Goal: Task Accomplishment & Management: Complete application form

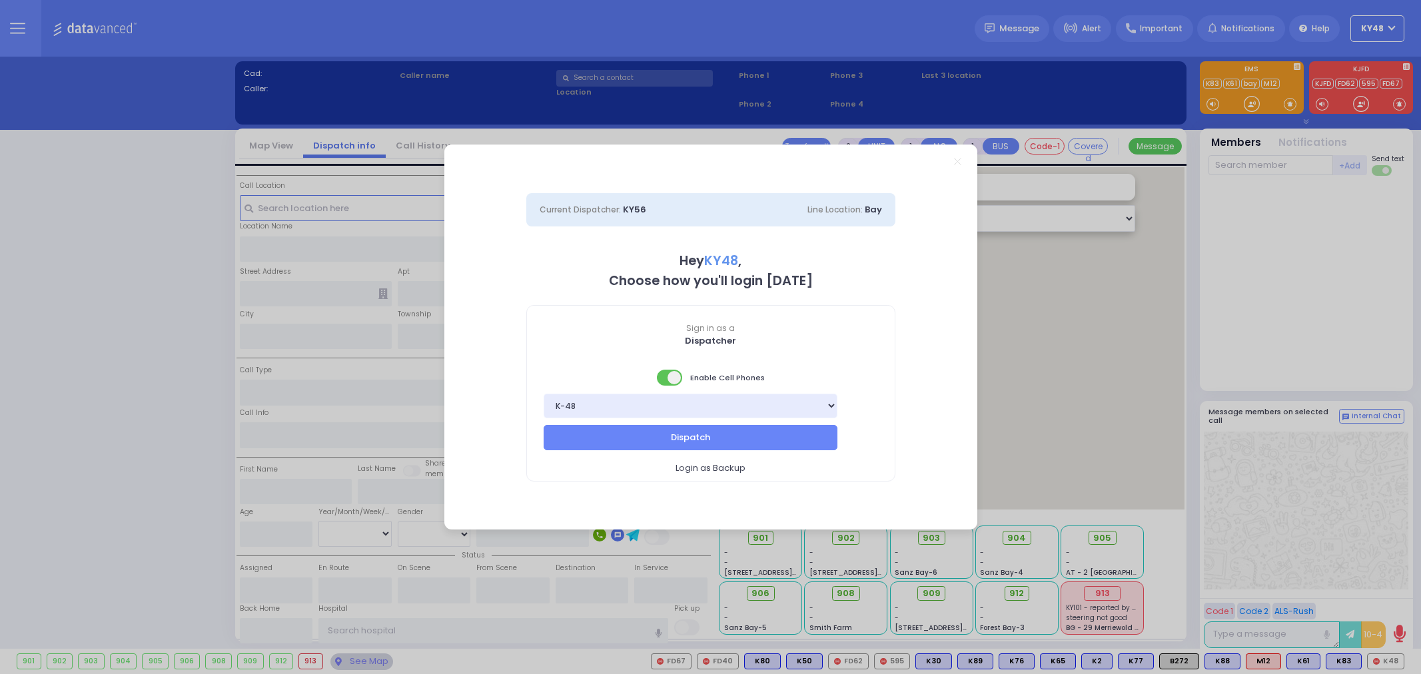
select select "13"
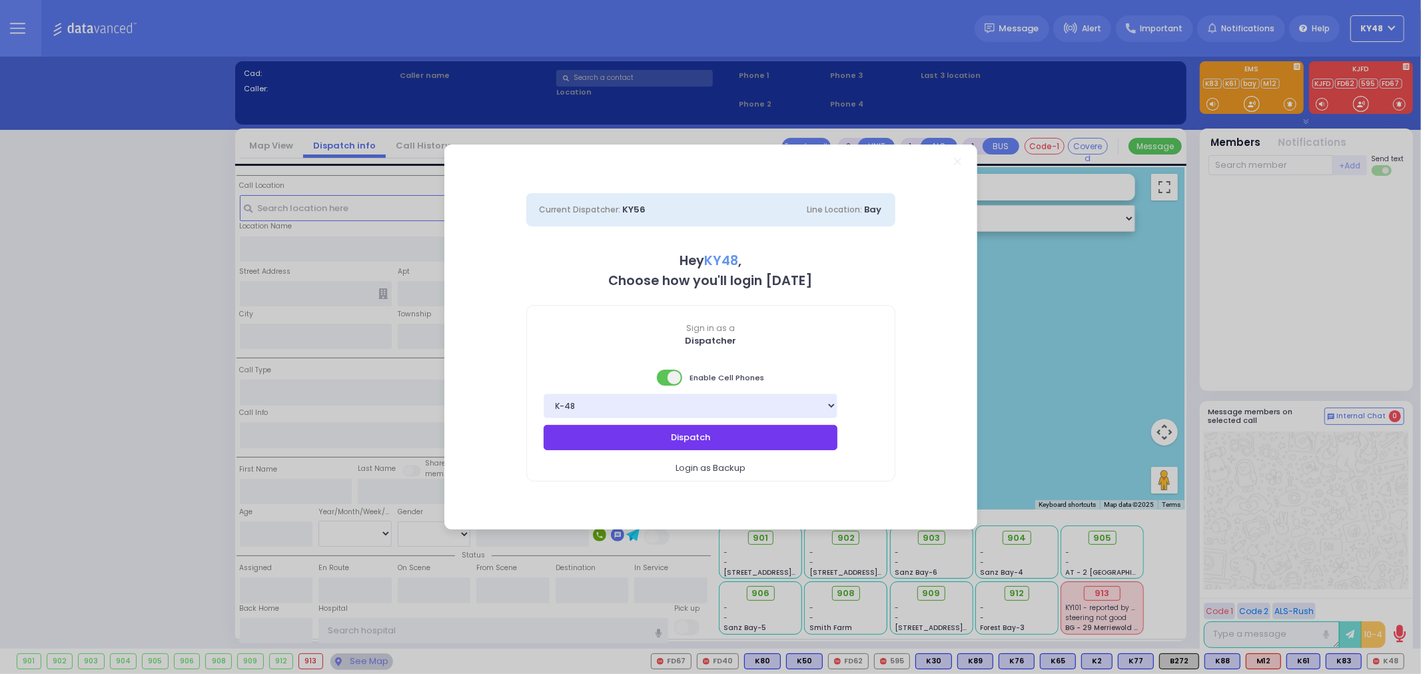
click at [658, 434] on button "Dispatch" at bounding box center [691, 437] width 295 height 25
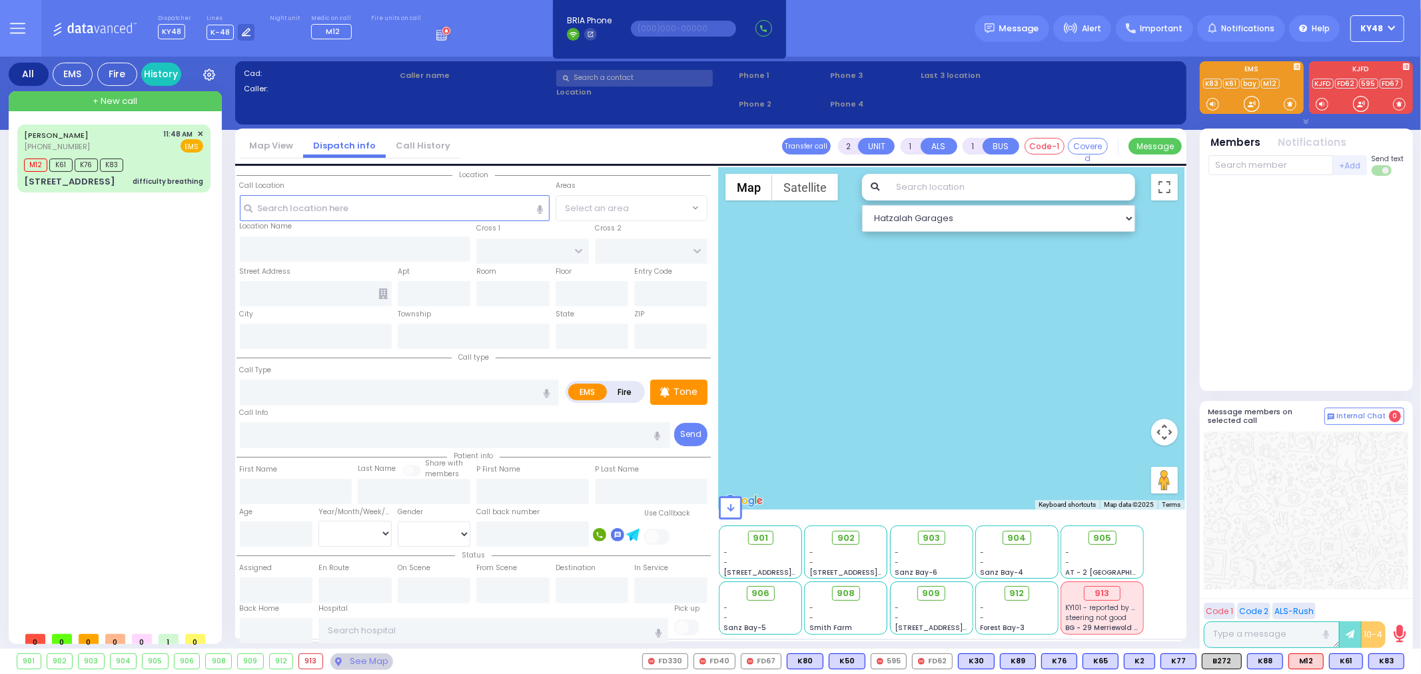
click at [394, 629] on input "text" at bounding box center [494, 630] width 350 height 25
click at [400, 628] on input "text" at bounding box center [494, 630] width 350 height 25
type input "e"
type input "w"
click at [171, 163] on div "M12 K61 K76 K83" at bounding box center [113, 163] width 179 height 17
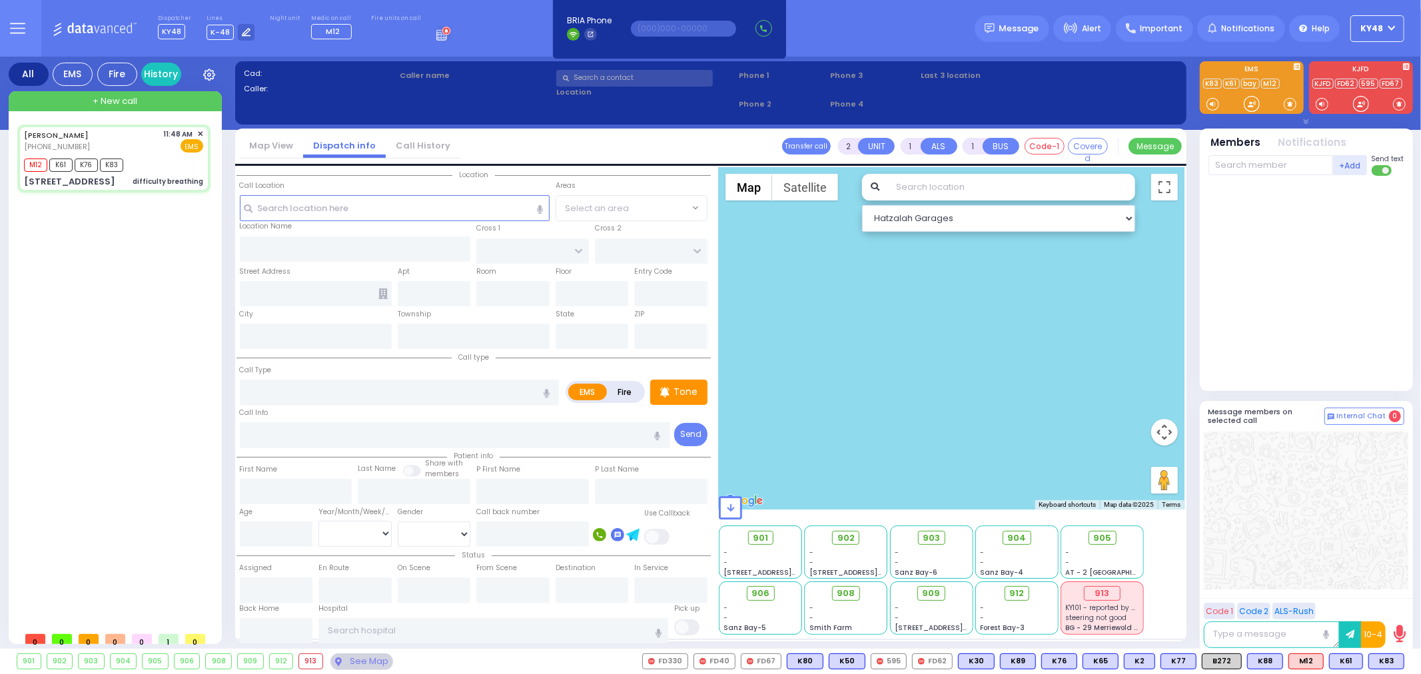
type input "6"
select select
type input "difficulty breathing"
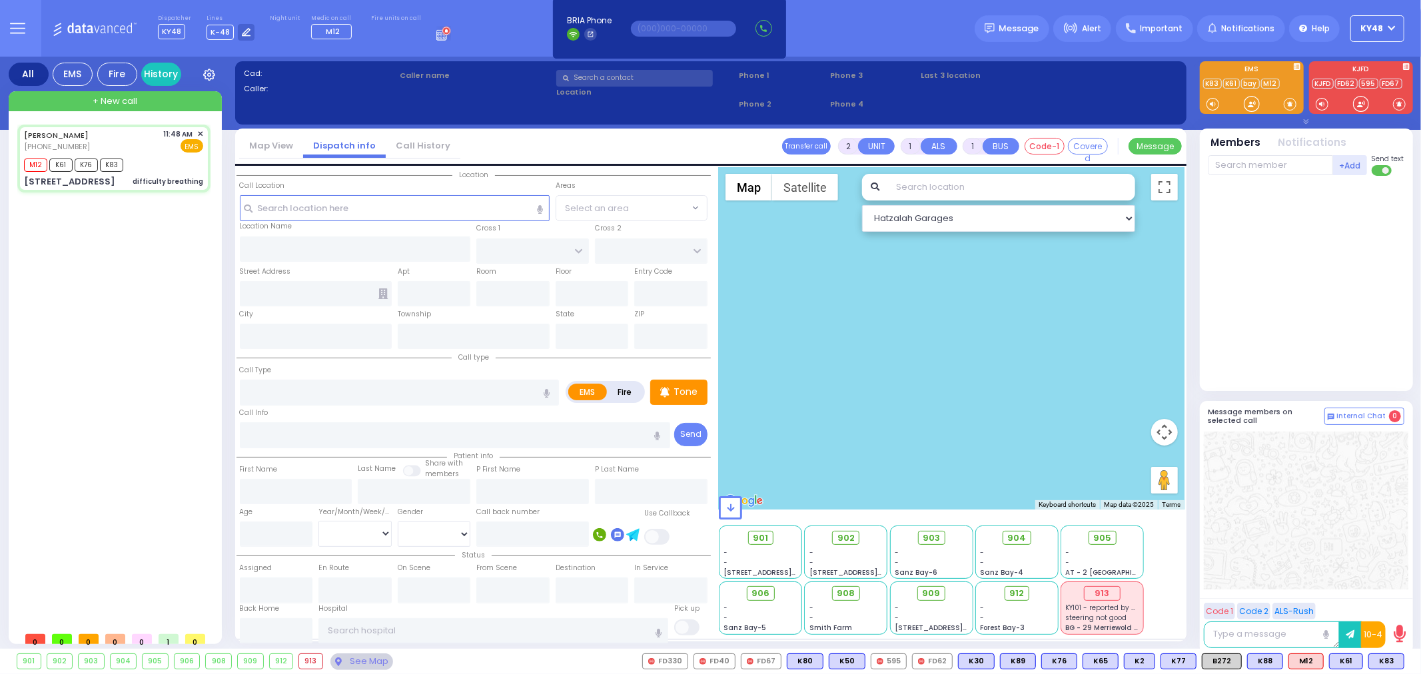
radio input "true"
type input "SIMCHA"
type input "[PERSON_NAME]"
type input "R"
type input "Unknown"
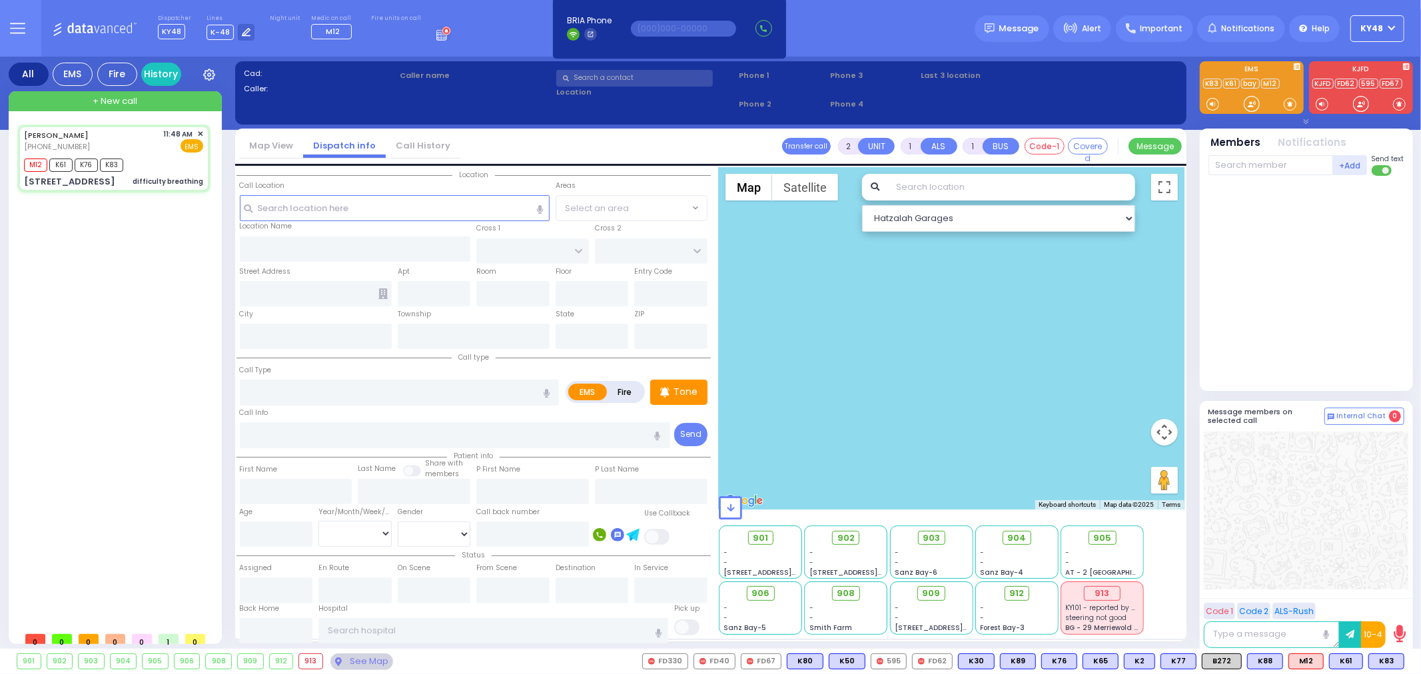
type input "17"
select select "Year"
select select "[DEMOGRAPHIC_DATA]"
type input "11:48"
type input "11:49"
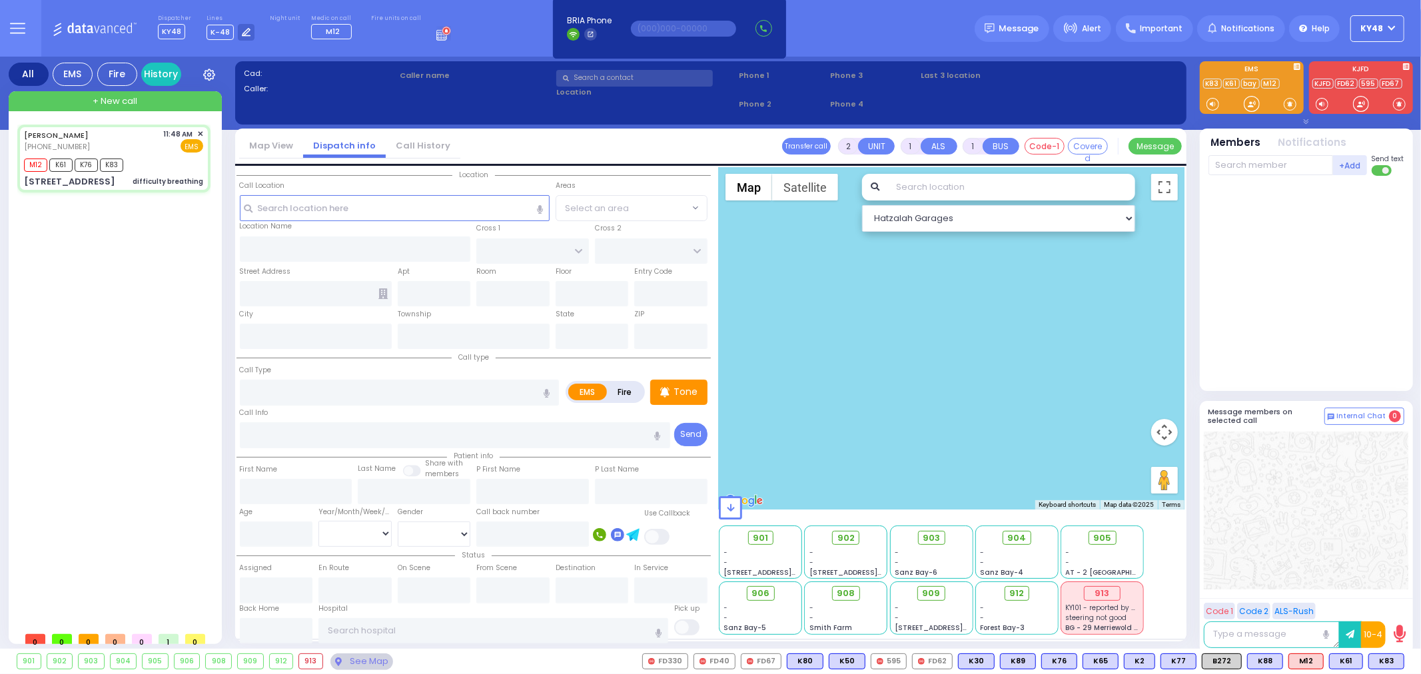
type input "12:30"
select select "Hatzalah Garages"
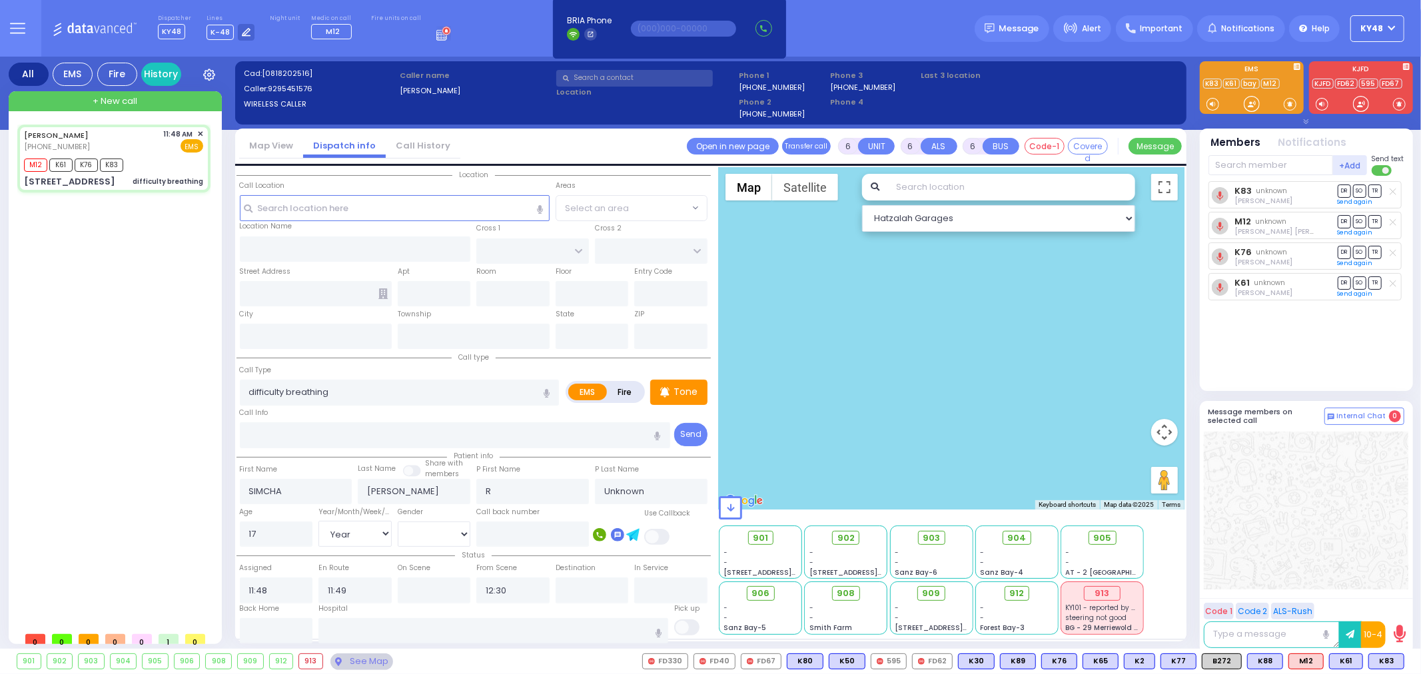
type input "ACRES RD"
type input "DINEV RD"
type input "[STREET_ADDRESS]"
type input "202"
type input "[PERSON_NAME]"
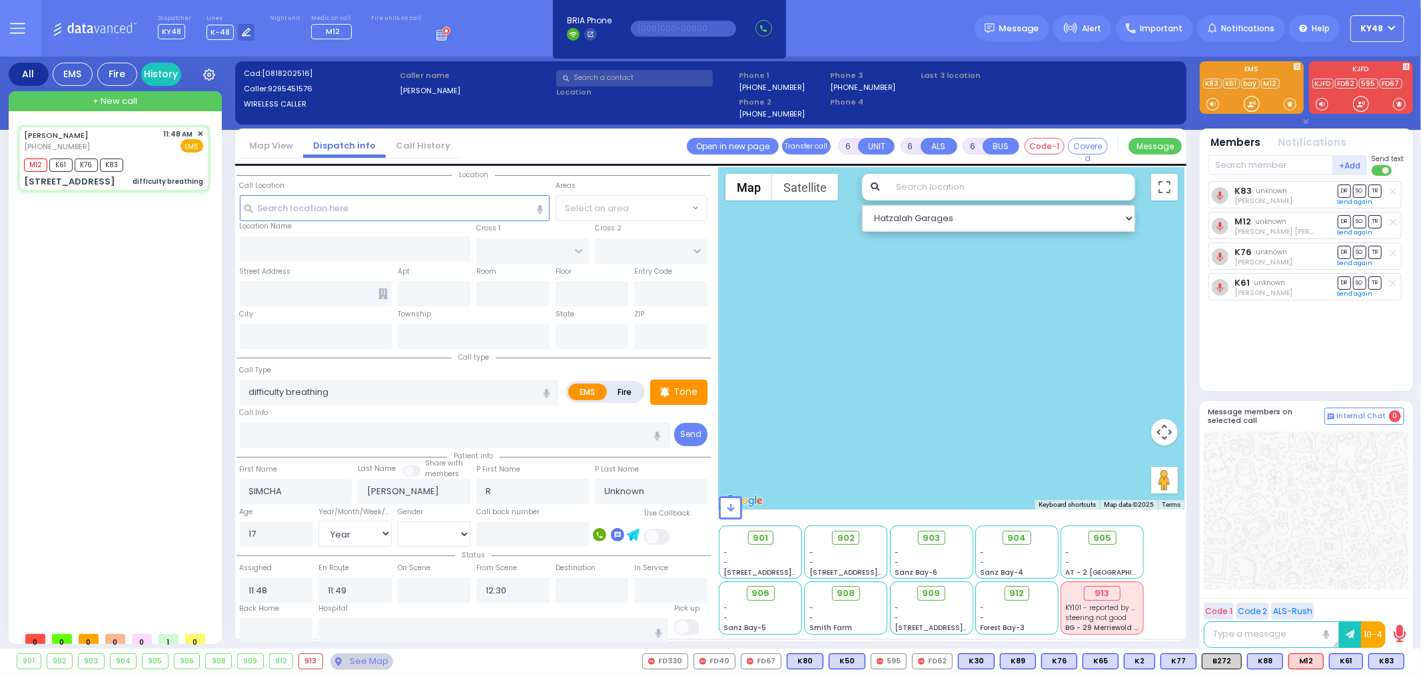
type input "[US_STATE]"
type input "10950"
select select "PALM TREE"
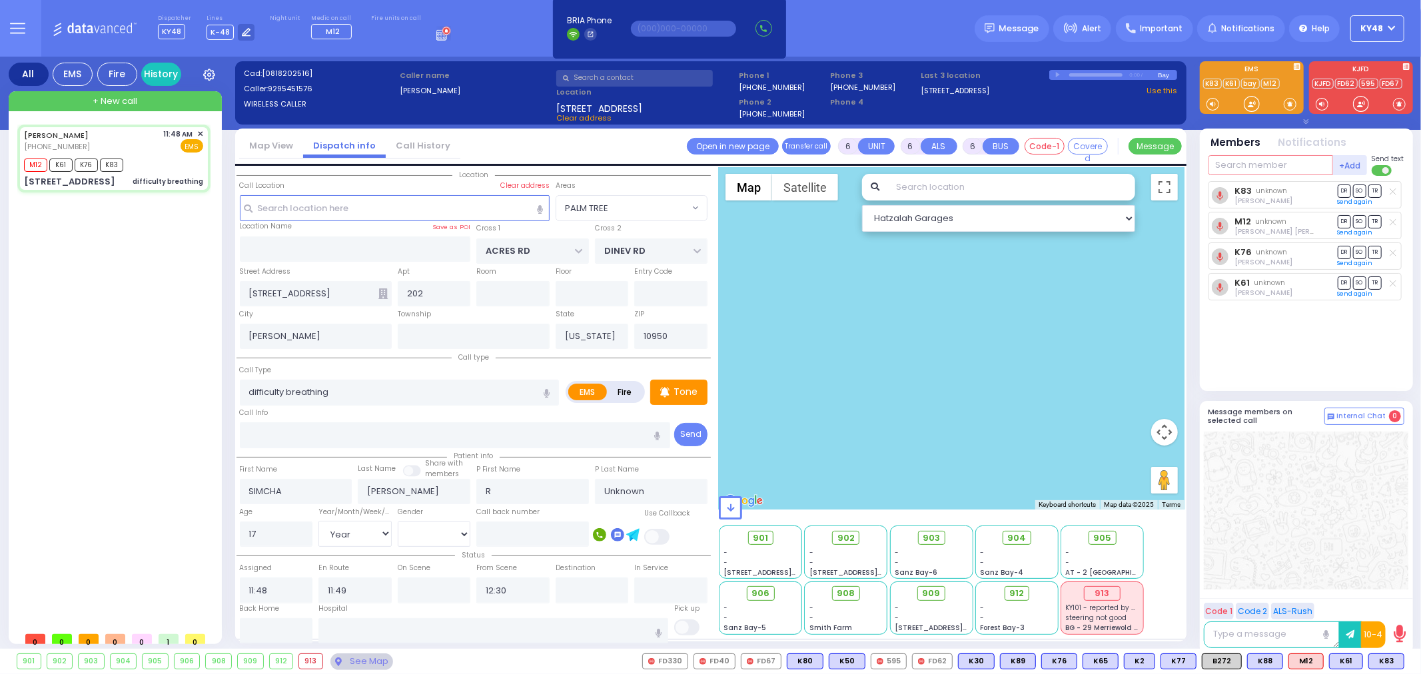
click at [1260, 169] on input "text" at bounding box center [1271, 165] width 125 height 20
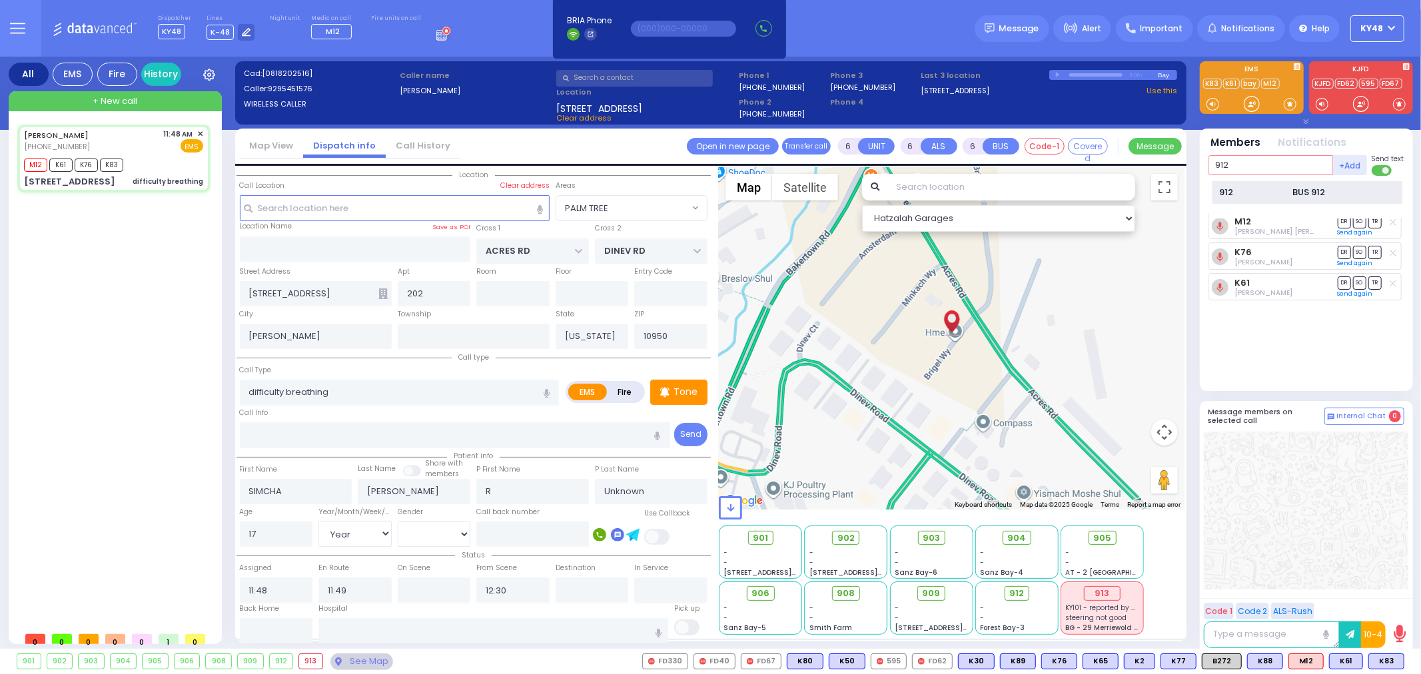
type input "912"
click at [1256, 195] on div "912" at bounding box center [1253, 192] width 67 height 13
click at [390, 637] on input "text" at bounding box center [494, 630] width 350 height 25
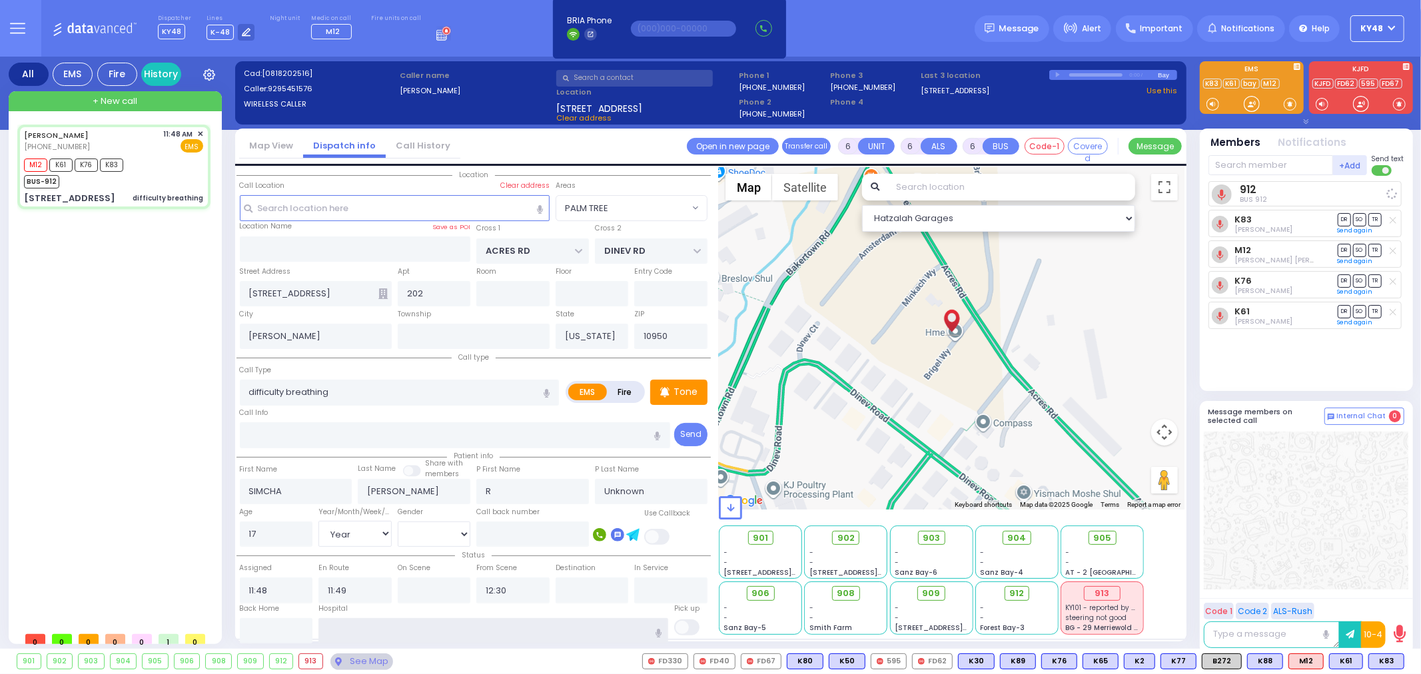
select select
radio input "true"
select select "Year"
select select "[DEMOGRAPHIC_DATA]"
select select "Hatzalah Garages"
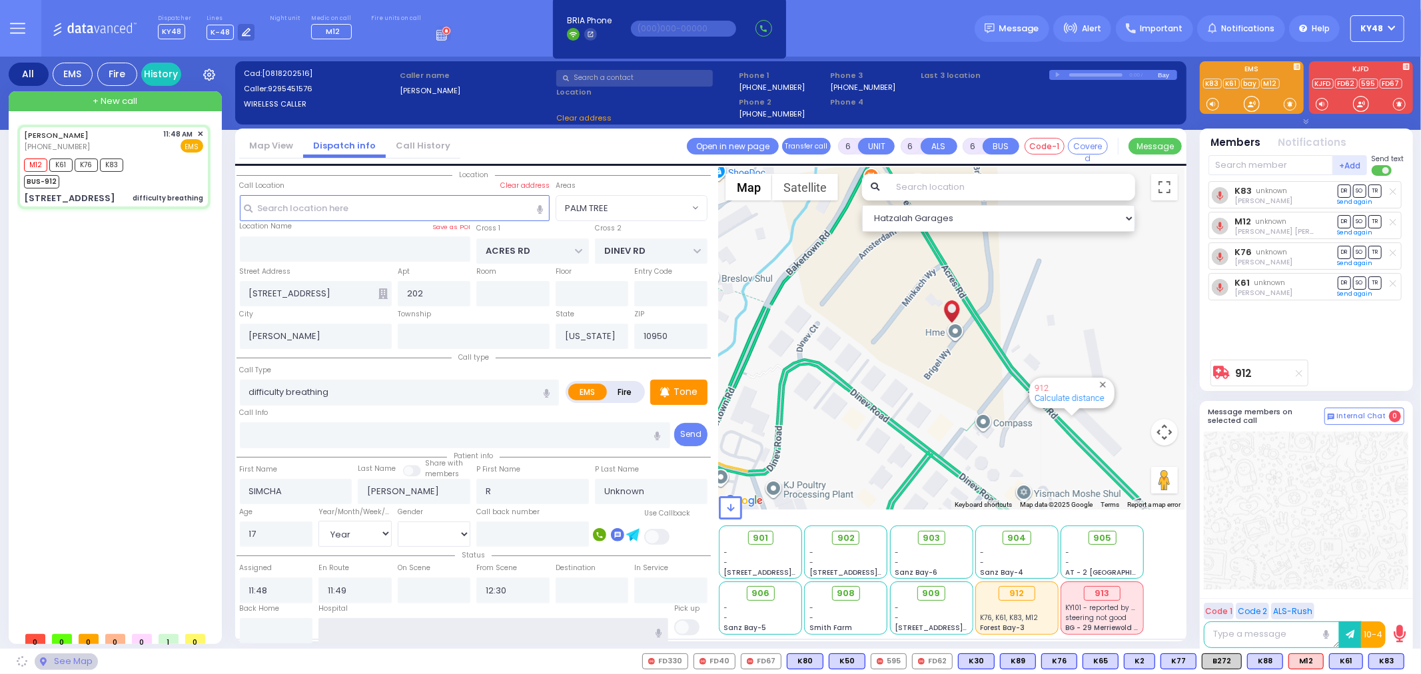
select select "PALM TREE"
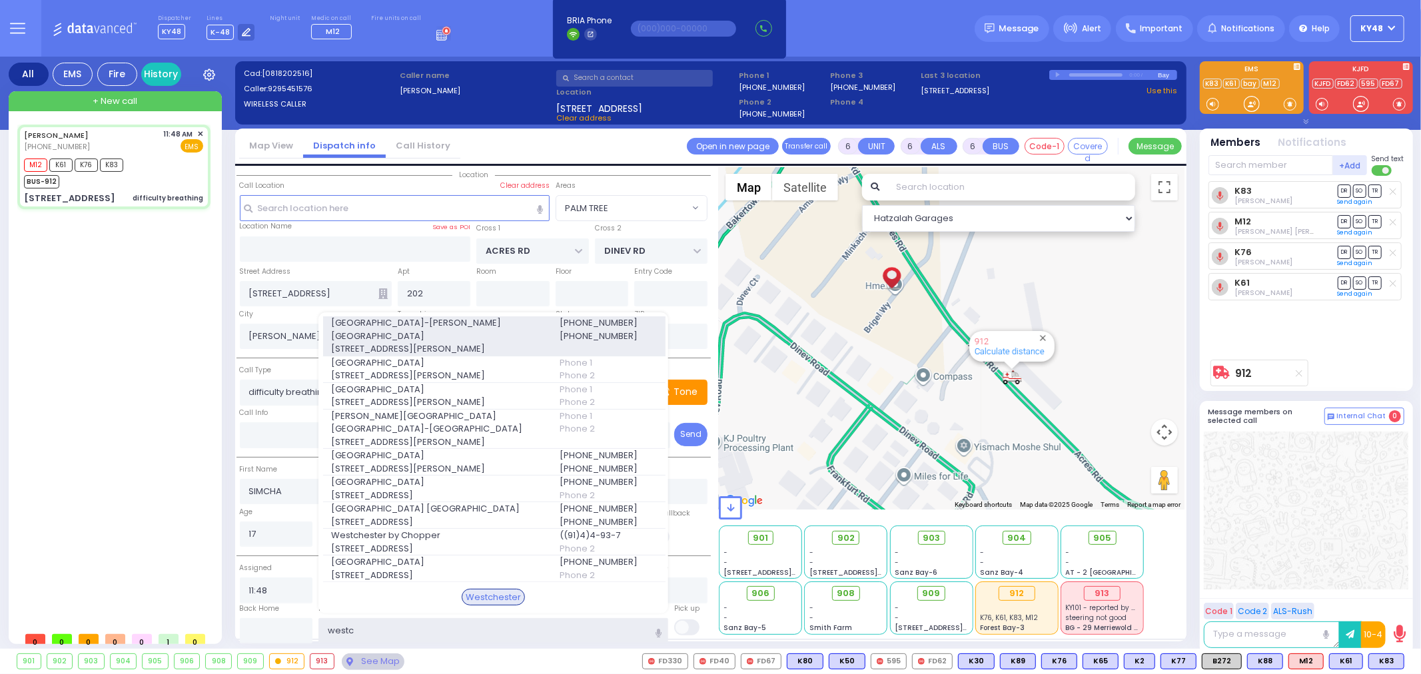
type input "westc"
click at [415, 343] on span "[STREET_ADDRESS][PERSON_NAME]" at bounding box center [437, 349] width 212 height 13
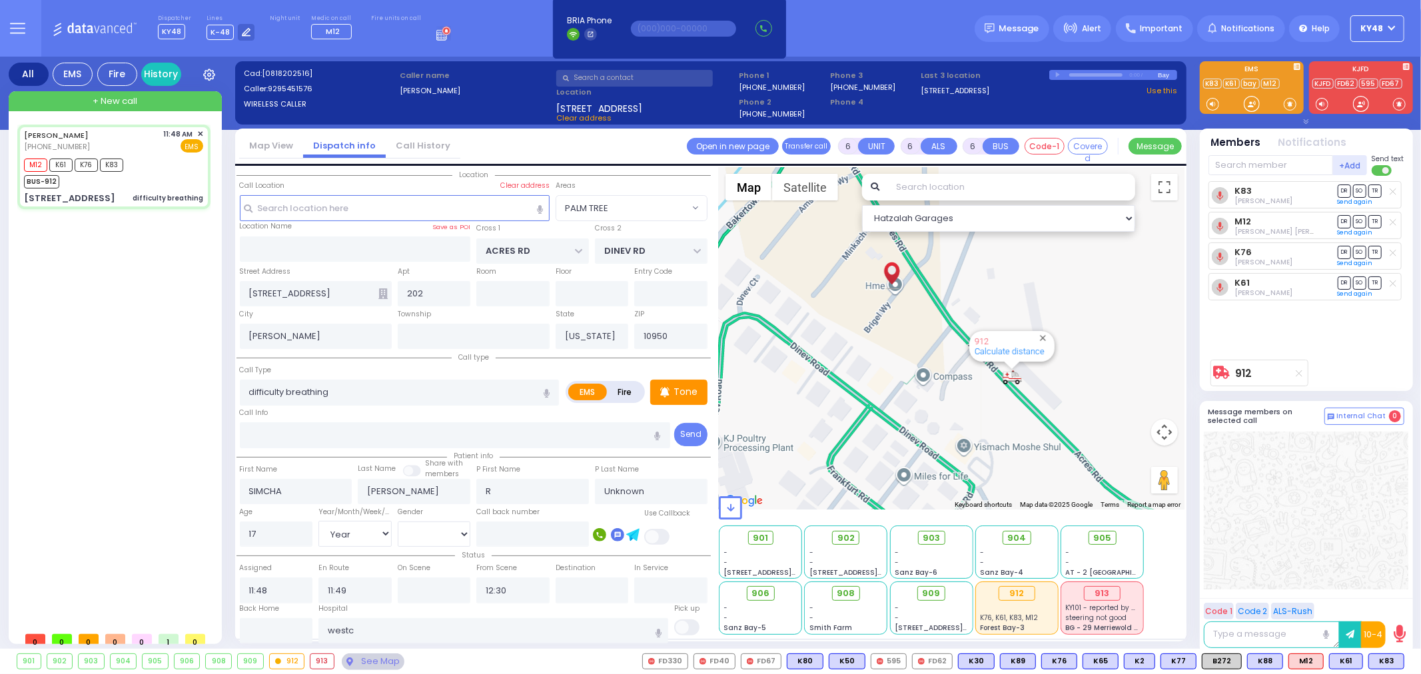
select select
radio input "true"
select select "Year"
select select "[DEMOGRAPHIC_DATA]"
type input "[GEOGRAPHIC_DATA]-[PERSON_NAME][GEOGRAPHIC_DATA]"
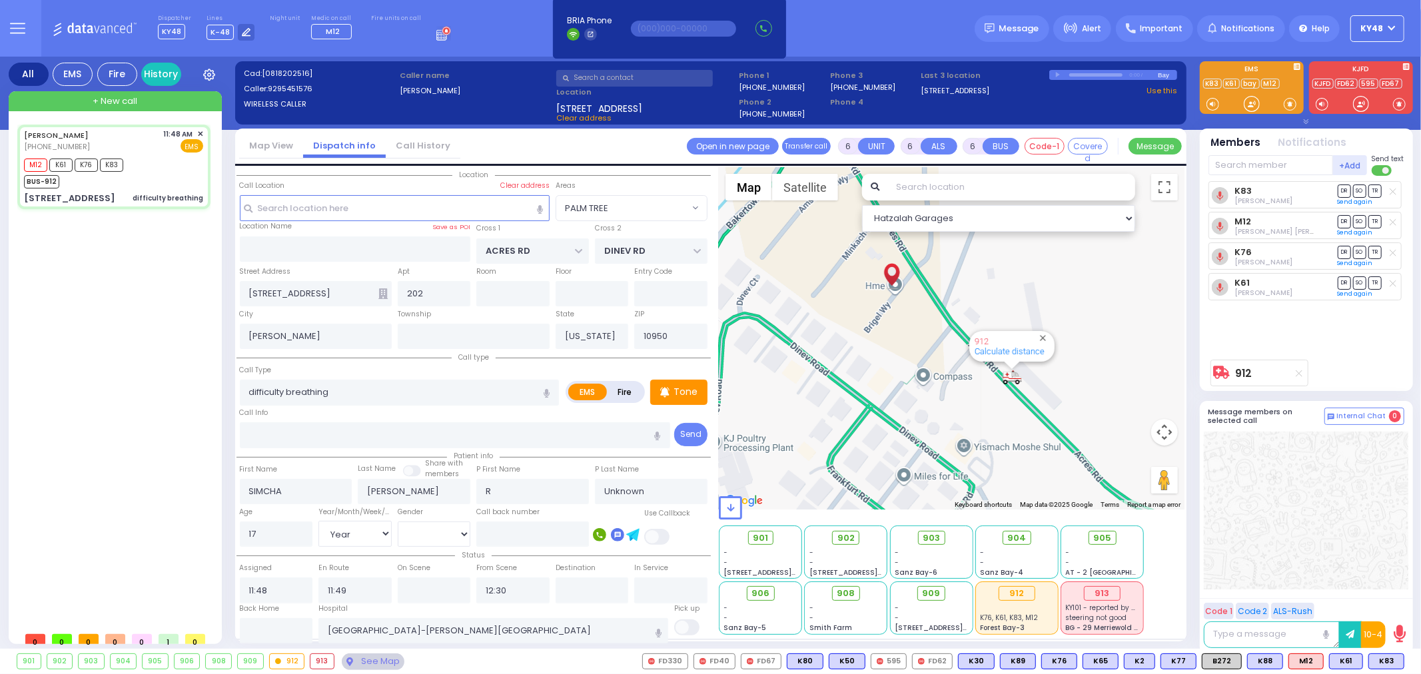
select select "Hatzalah Garages"
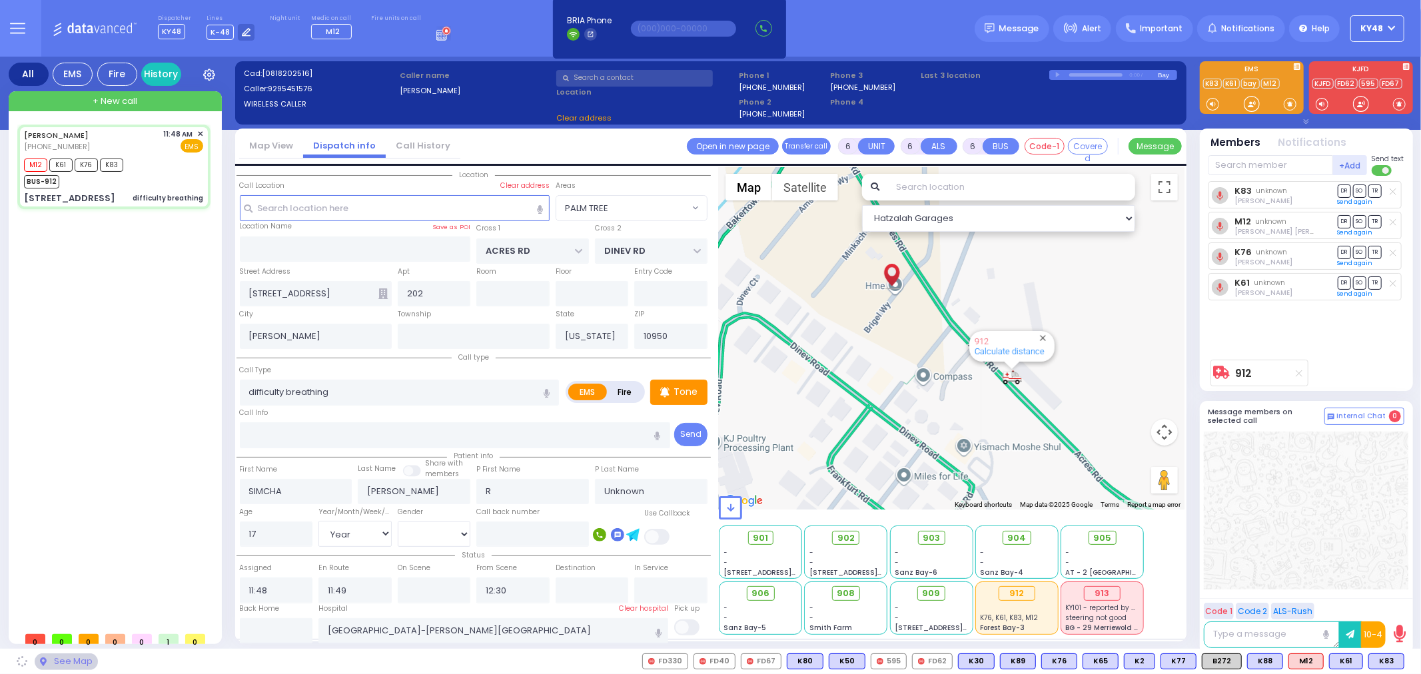
select select "PALM TREE"
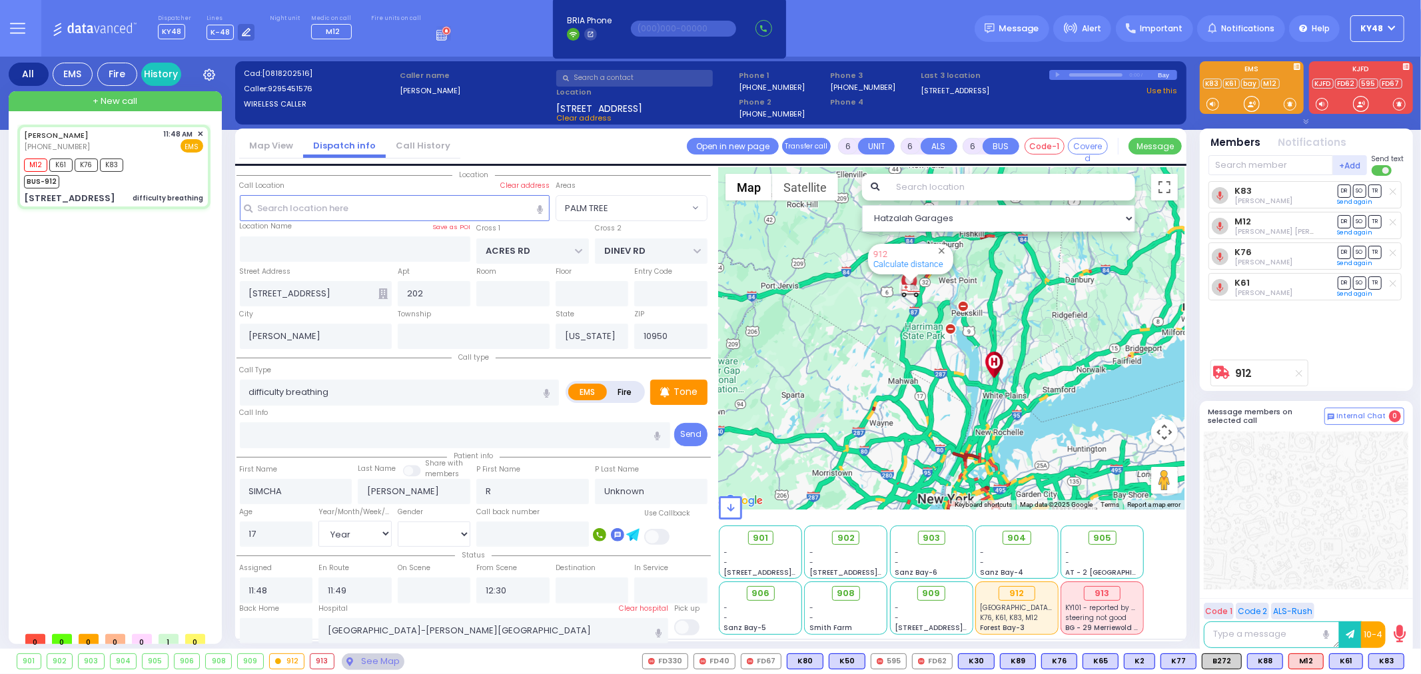
select select
radio input "true"
select select "Year"
select select "[DEMOGRAPHIC_DATA]"
select select "Hatzalah Garages"
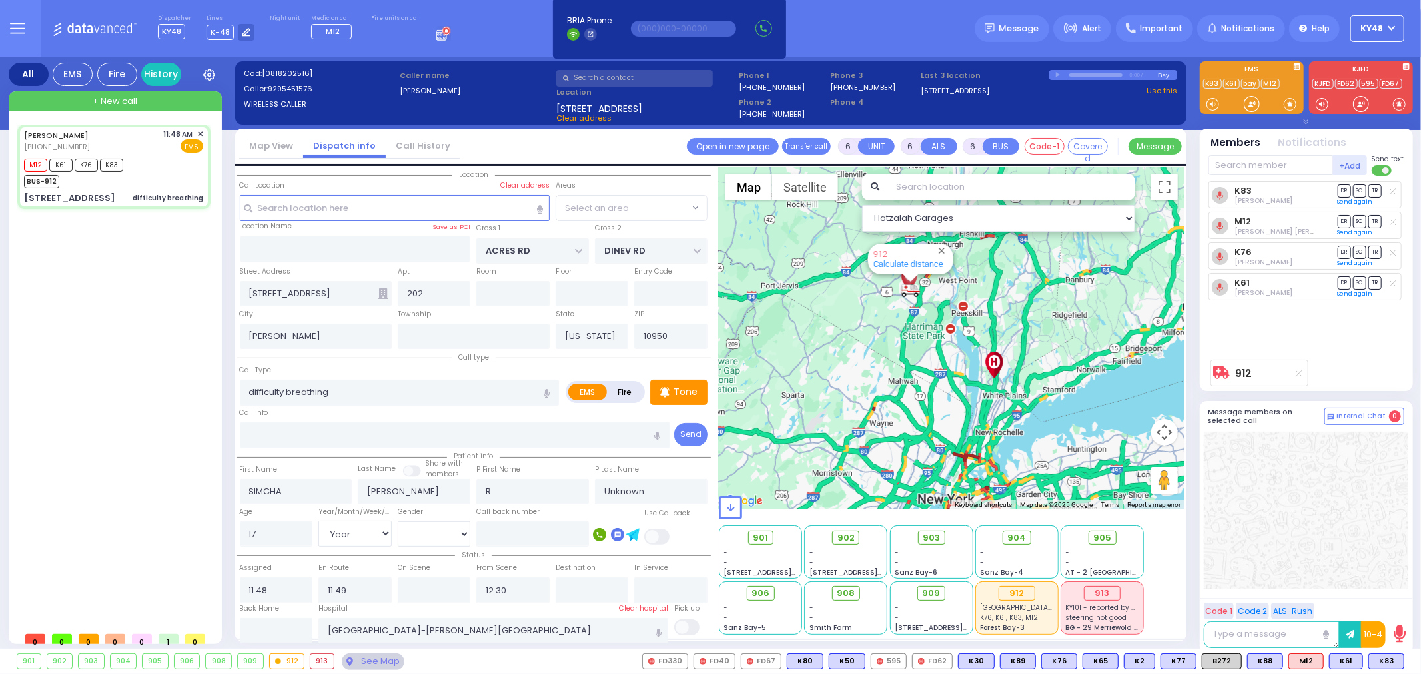
select select "PALM TREE"
select select
radio input "true"
type input "Richel"
type input "[PERSON_NAME]"
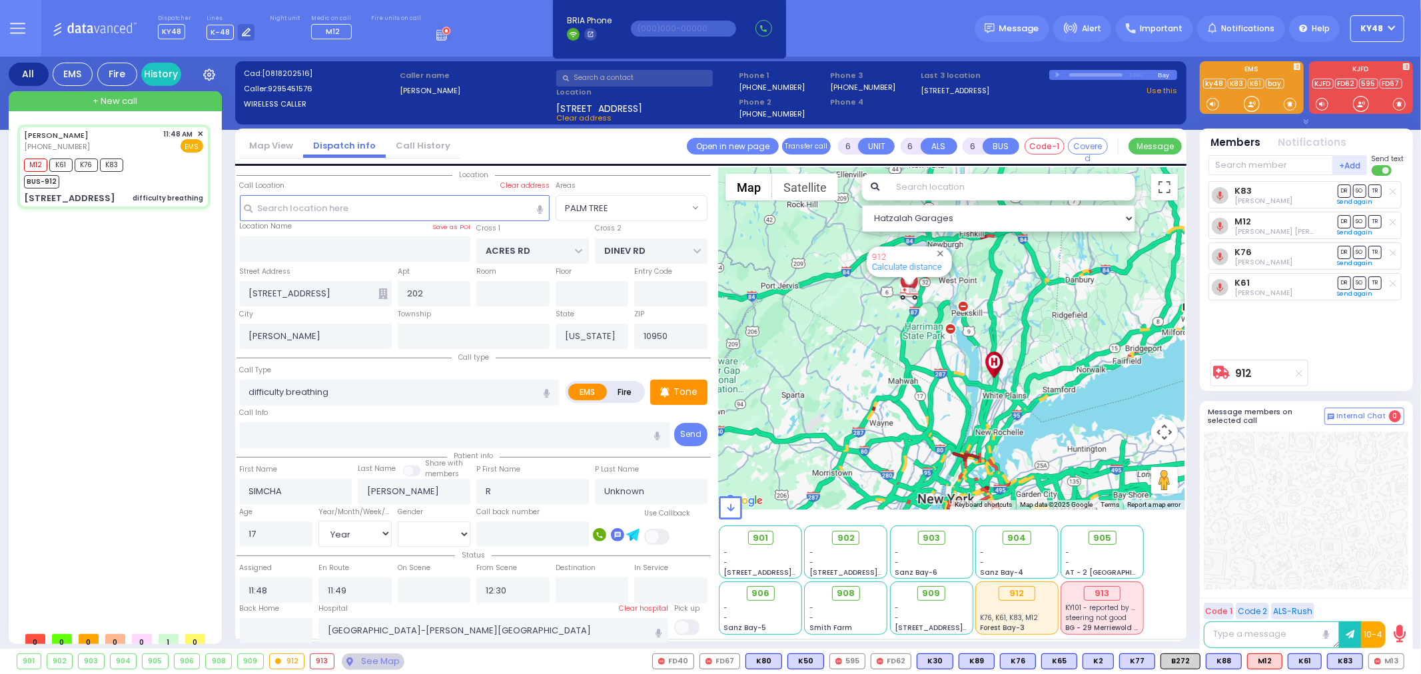
type input "1"
select select "Year"
select select "[DEMOGRAPHIC_DATA]"
select select "Hatzalah Garages"
select select
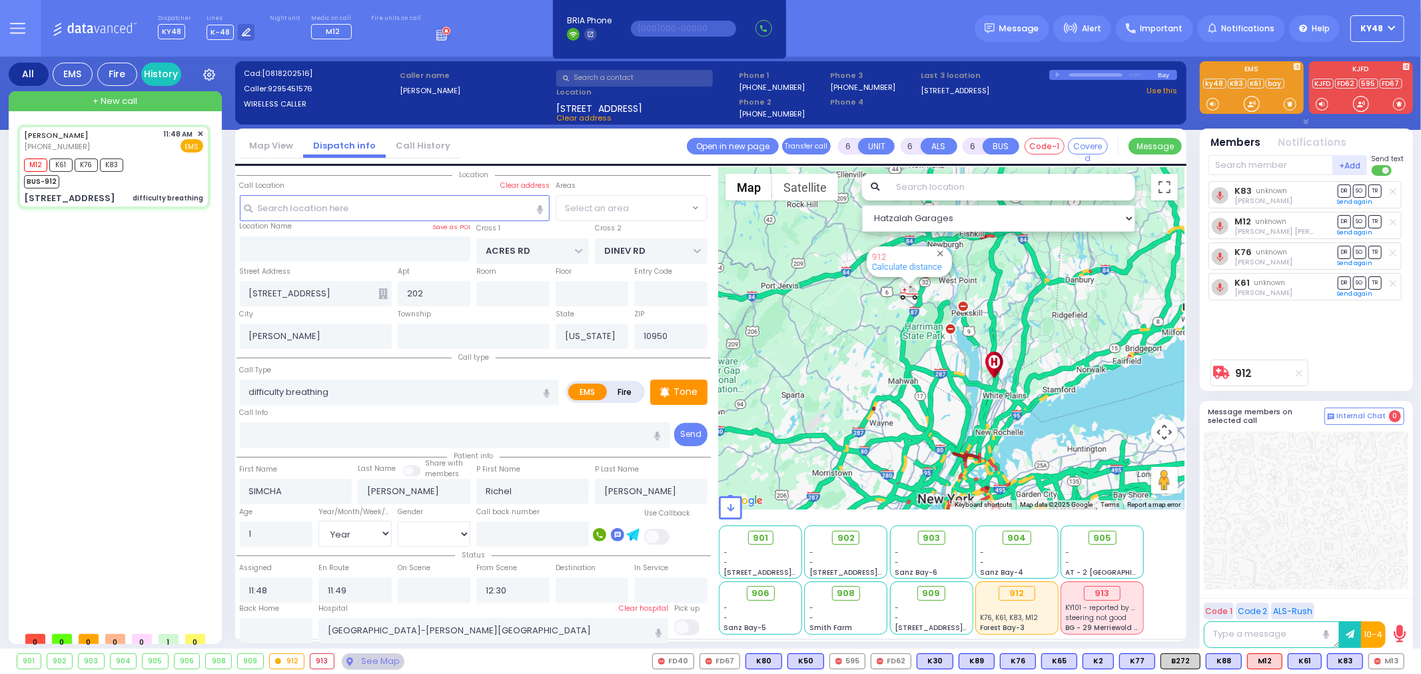
radio input "true"
select select "Year"
select select "[DEMOGRAPHIC_DATA]"
select select "PALM TREE"
select select "Hatzalah Garages"
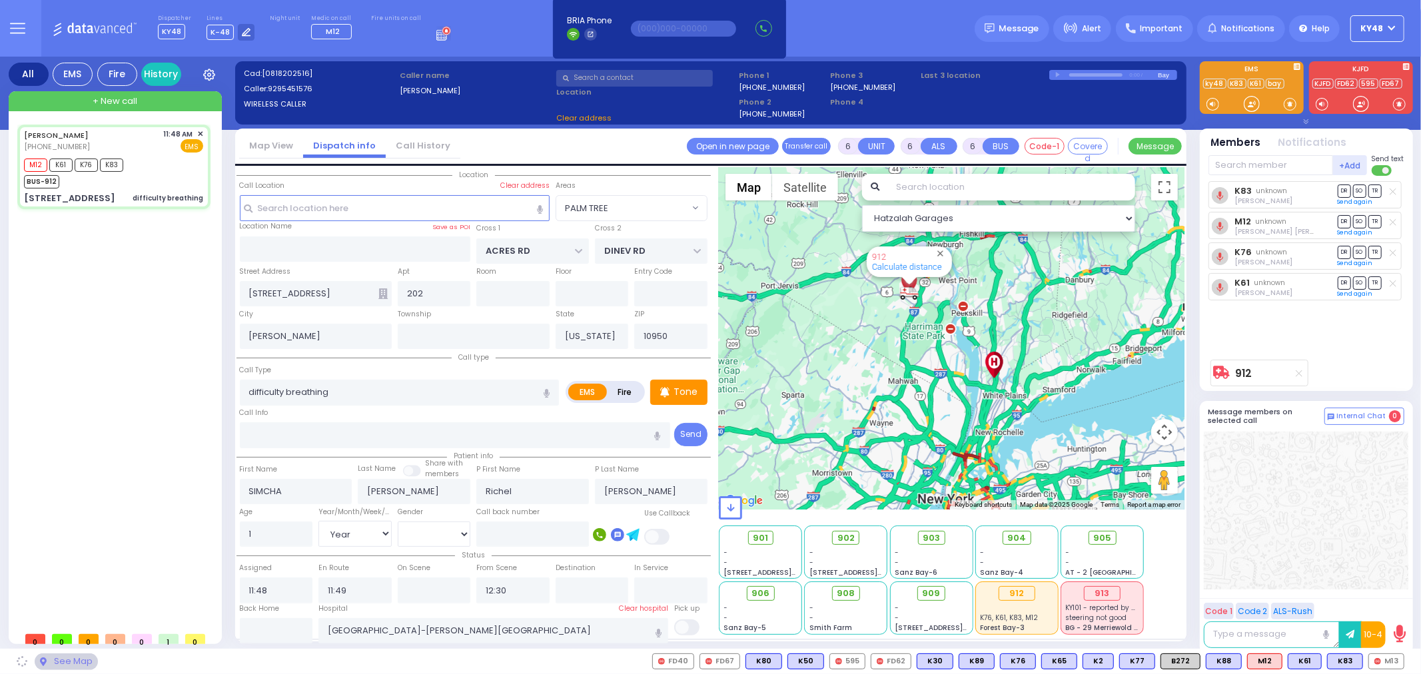
select select "PALM TREE"
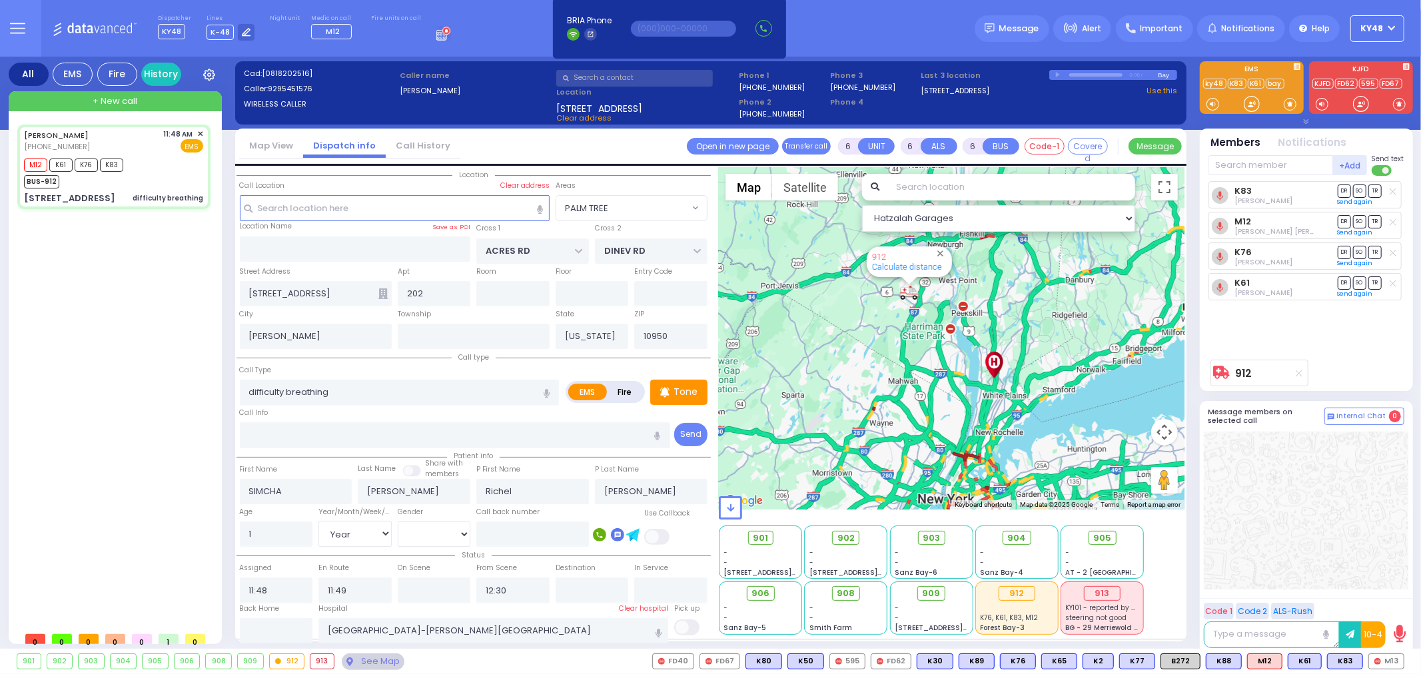
select select
radio input "true"
select select "Year"
select select "[DEMOGRAPHIC_DATA]"
select select "Hatzalah Garages"
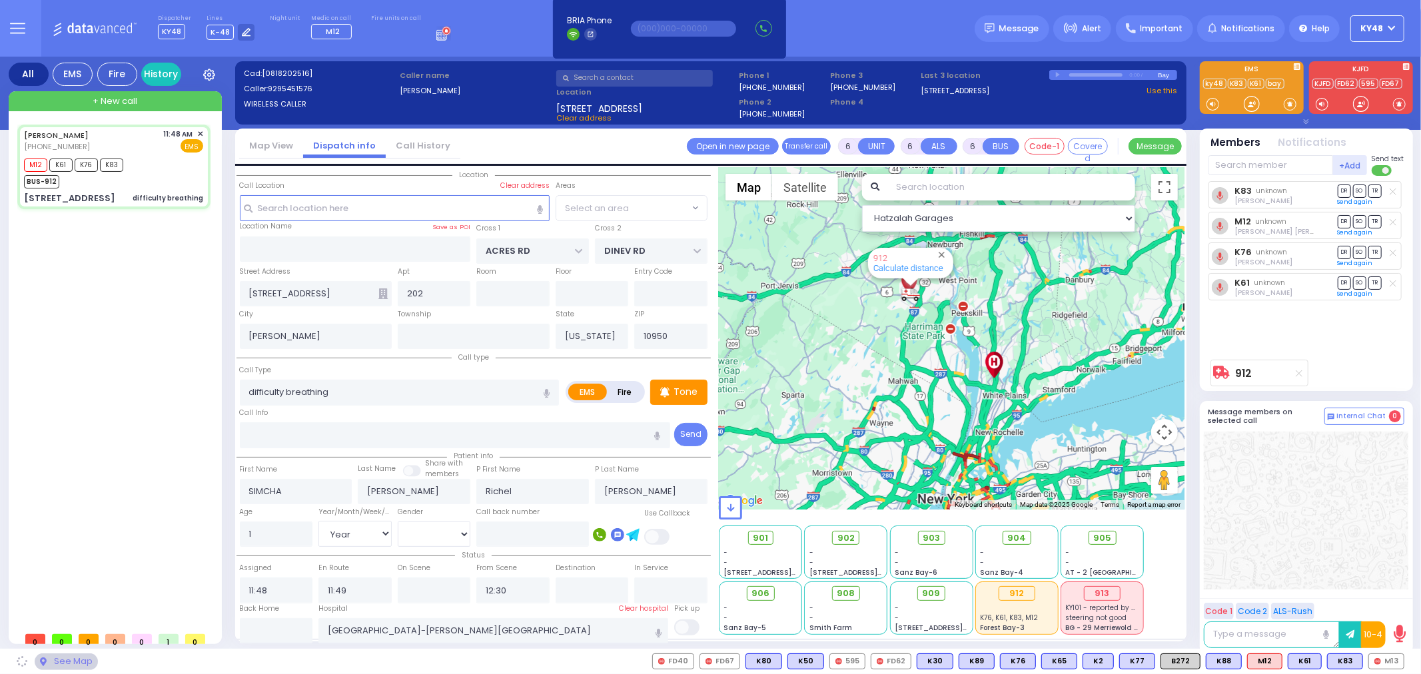
select select "PALM TREE"
click at [131, 403] on div "[PERSON_NAME] [PHONE_NUMBER] 11:48 AM ✕ M12 K61 K76" at bounding box center [116, 375] width 199 height 501
select select
radio input "true"
select select "Year"
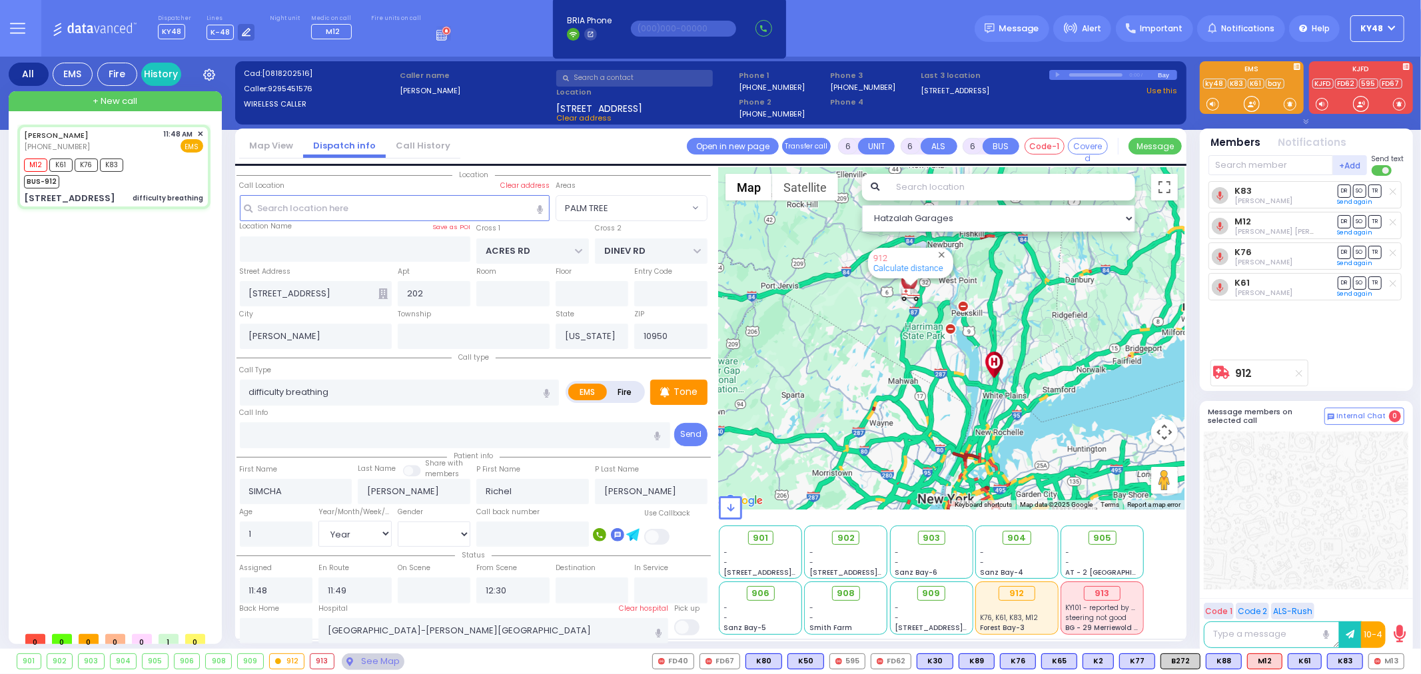
select select "[DEMOGRAPHIC_DATA]"
select select "PALM TREE"
select select "Hatzalah Garages"
select select
radio input "true"
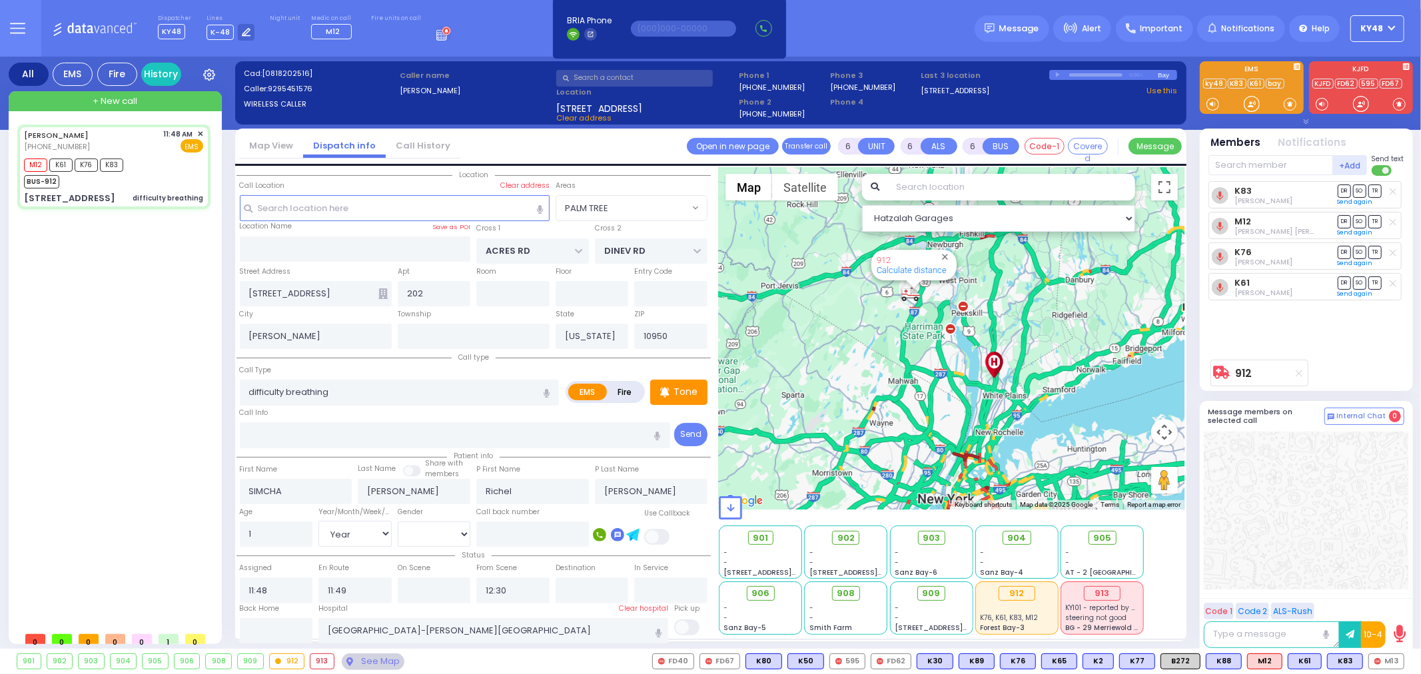
select select "Year"
select select "[DEMOGRAPHIC_DATA]"
select select "PALM TREE"
select select "Hatzalah Garages"
select select
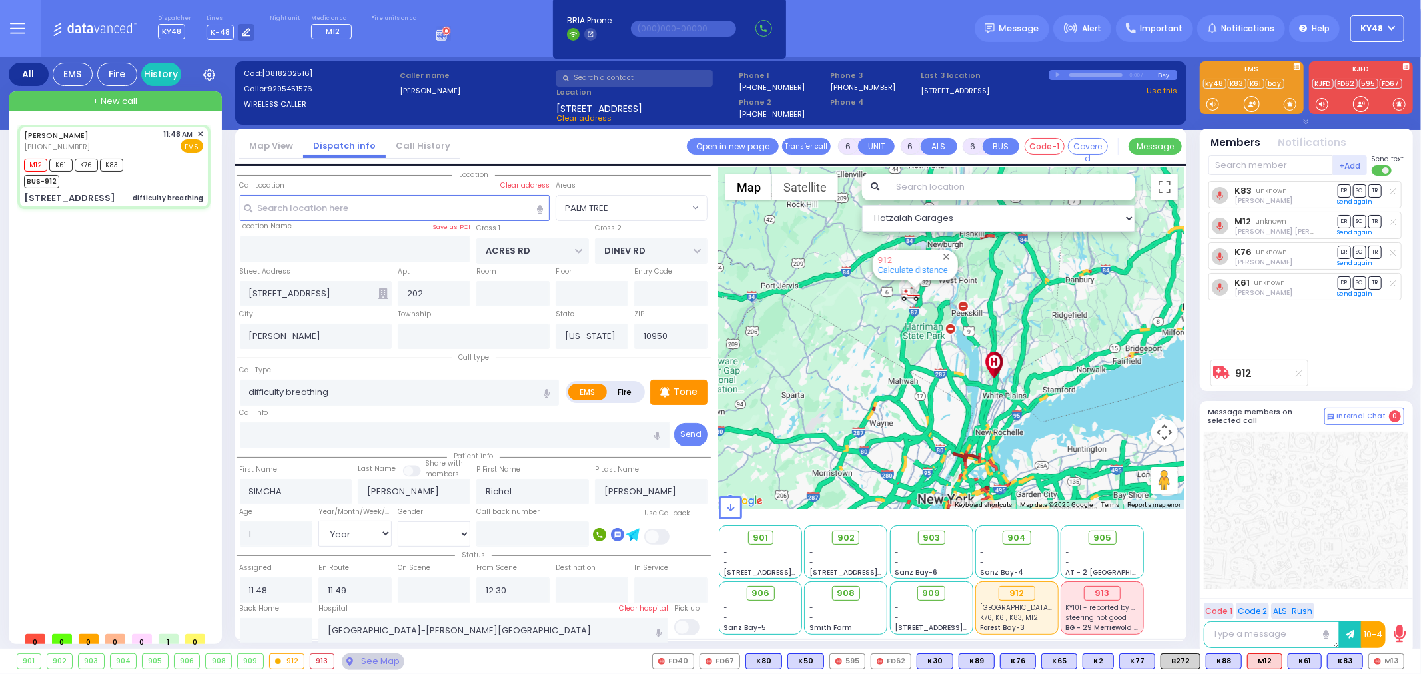
radio input "true"
select select "Year"
select select "[DEMOGRAPHIC_DATA]"
select select "PALM TREE"
select select "Hatzalah Garages"
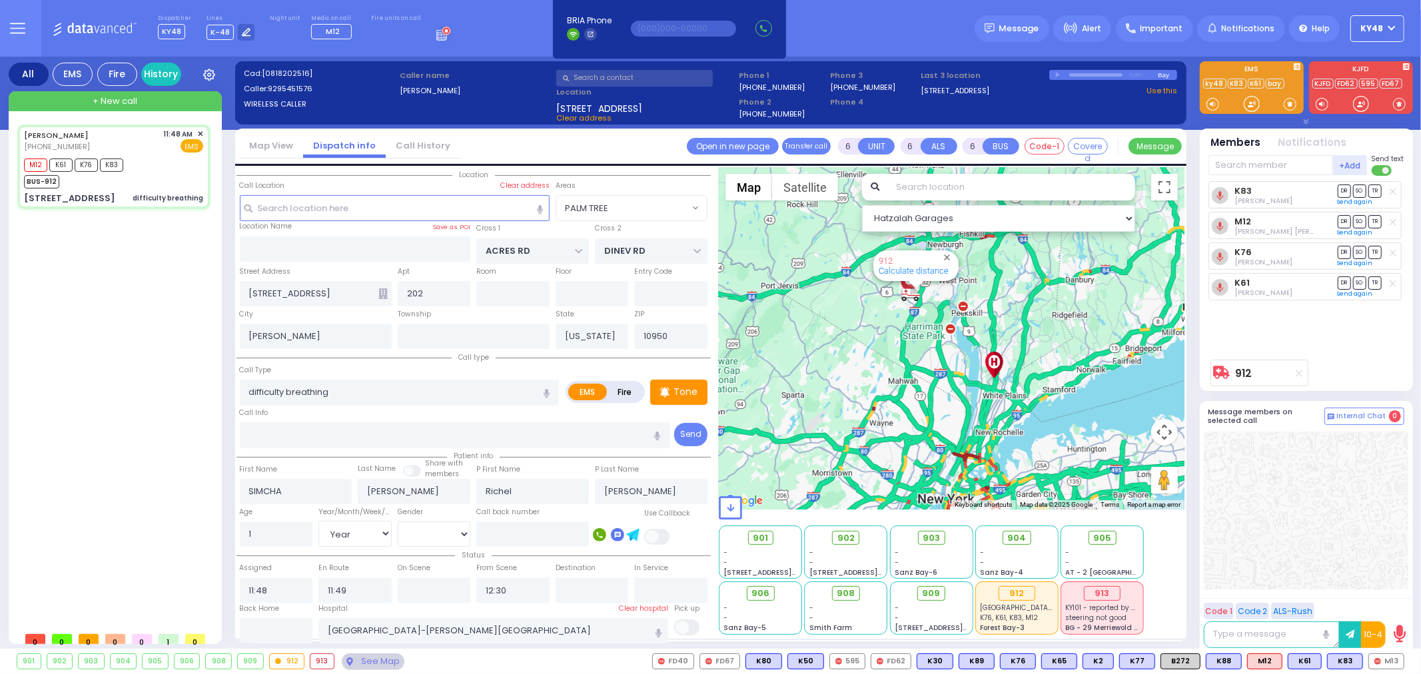
select select
radio input "true"
select select "Year"
select select "[DEMOGRAPHIC_DATA]"
type input "11:53"
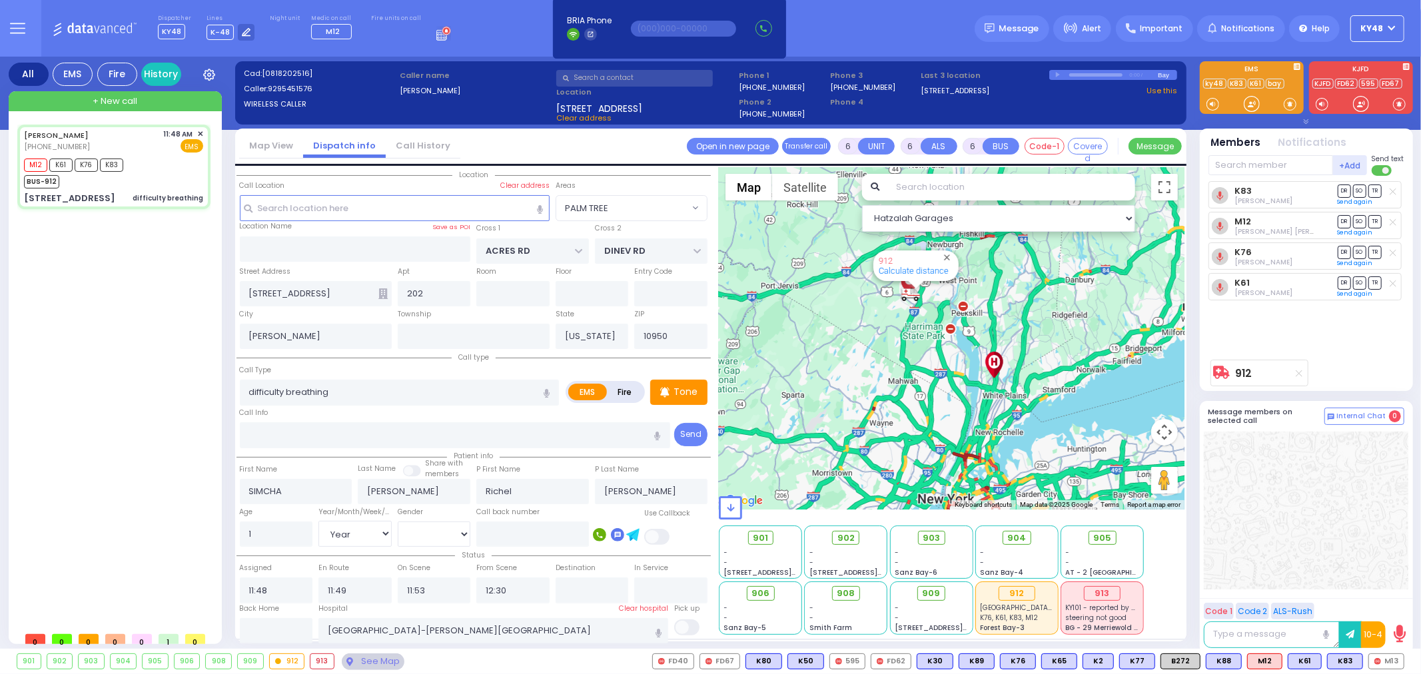
select select "PALM TREE"
select select "Hatzalah Garages"
select select
radio input "true"
select select "Year"
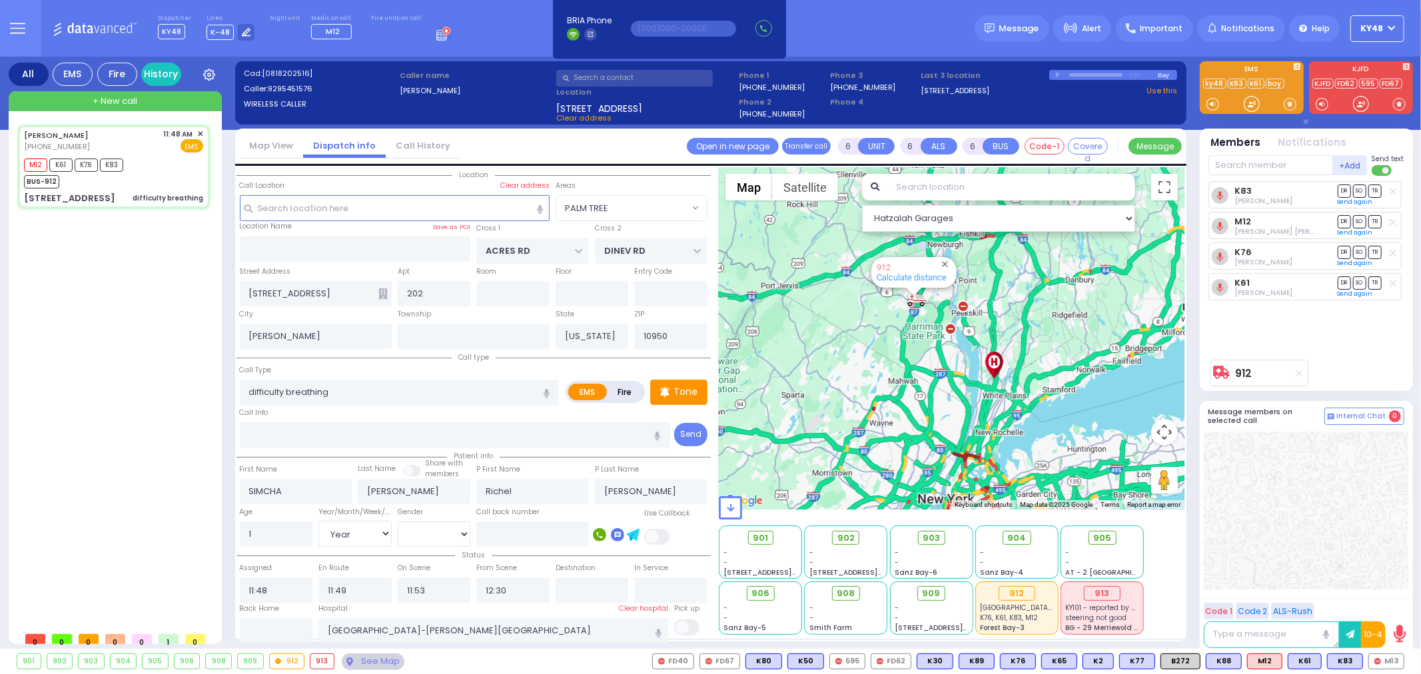
select select "[DEMOGRAPHIC_DATA]"
select select "PALM TREE"
select select "Hatzalah Garages"
select select
radio input "true"
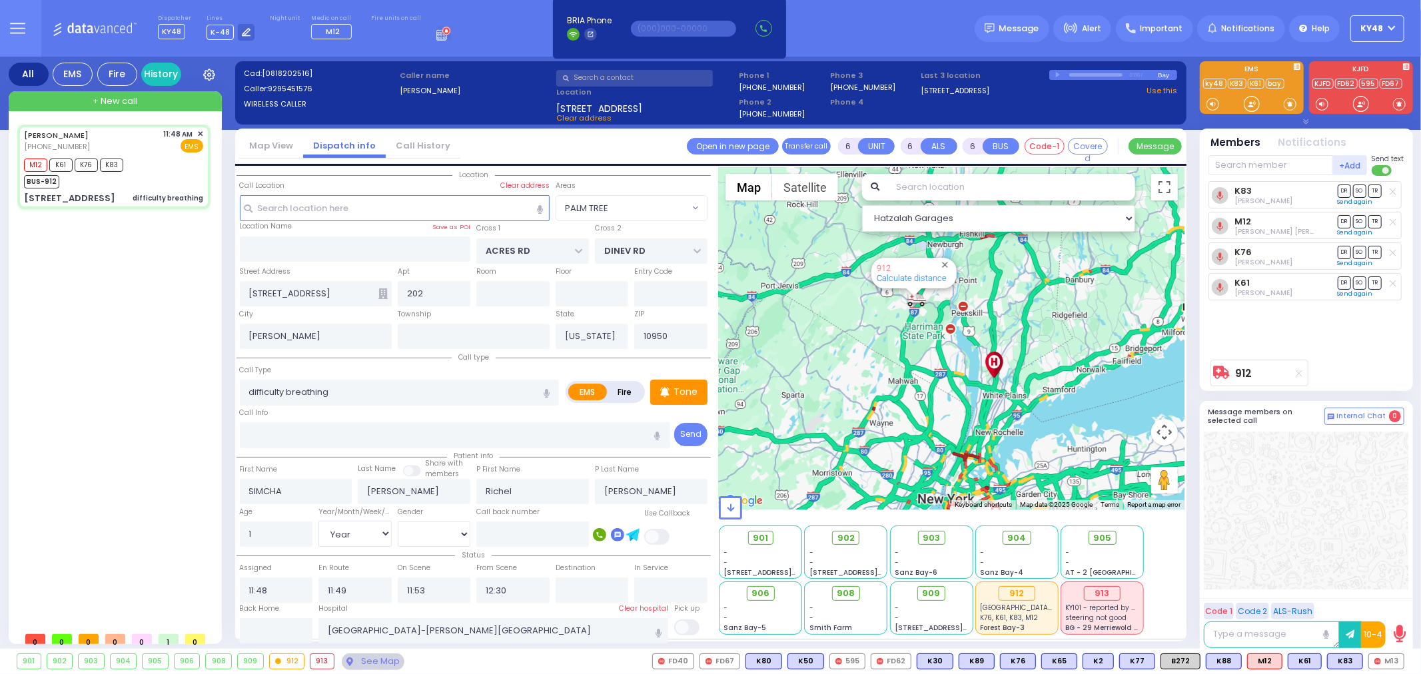
select select "Year"
select select "[DEMOGRAPHIC_DATA]"
select select "PALM TREE"
select select "Hatzalah Garages"
select select
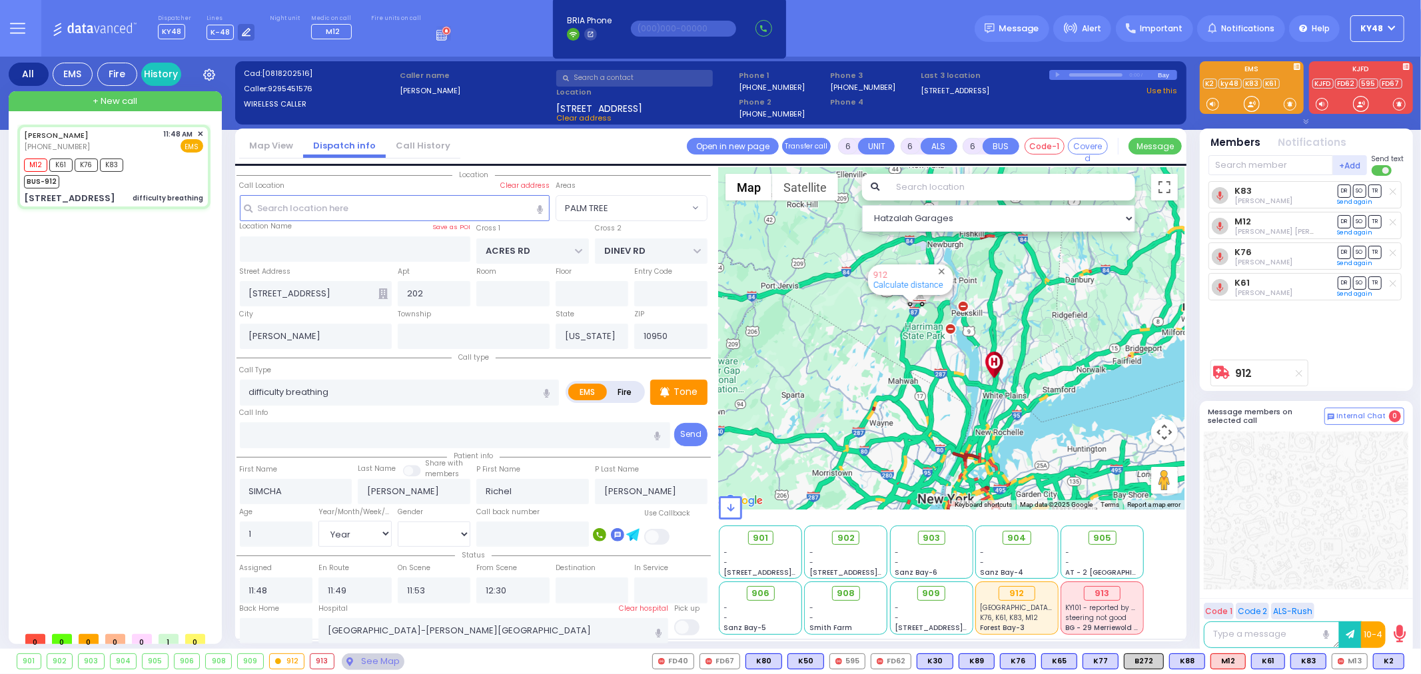
radio input "true"
select select "Year"
select select "[DEMOGRAPHIC_DATA]"
radio input "true"
select select "Year"
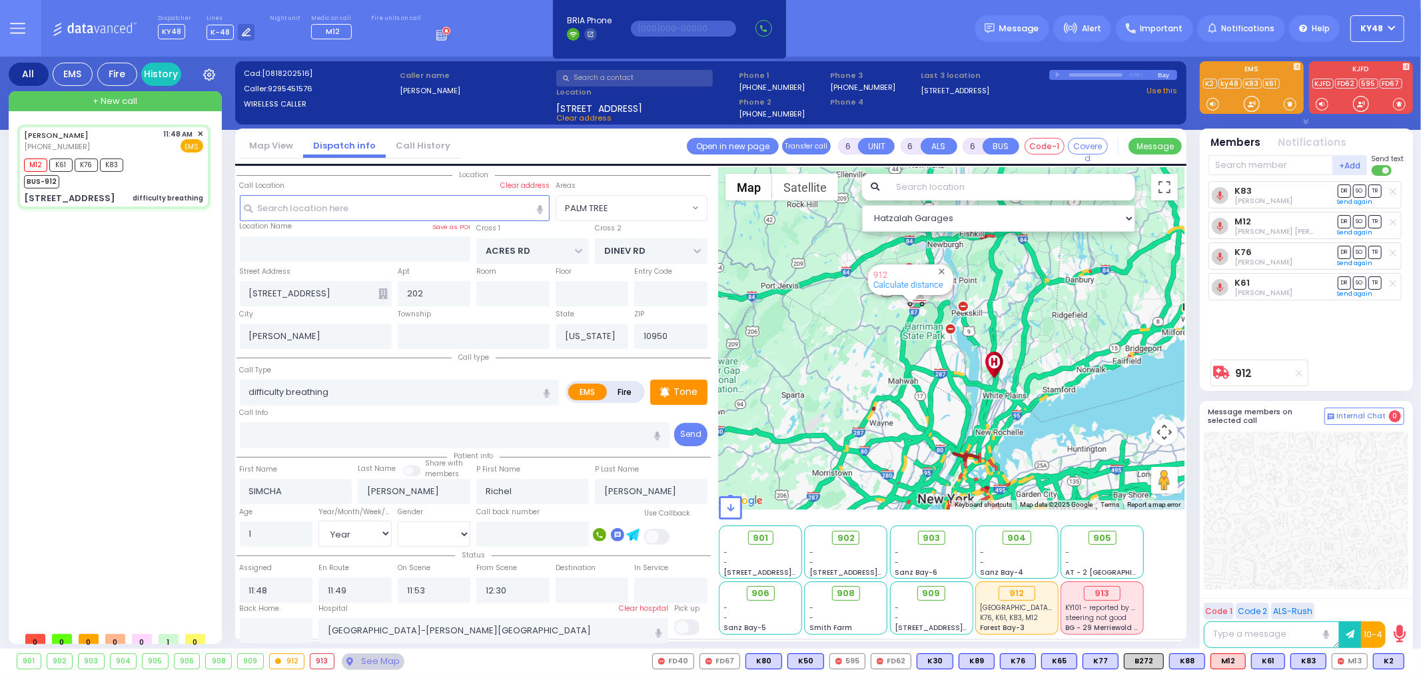
select select "[DEMOGRAPHIC_DATA]"
radio input "true"
select select "Year"
select select "[DEMOGRAPHIC_DATA]"
select select
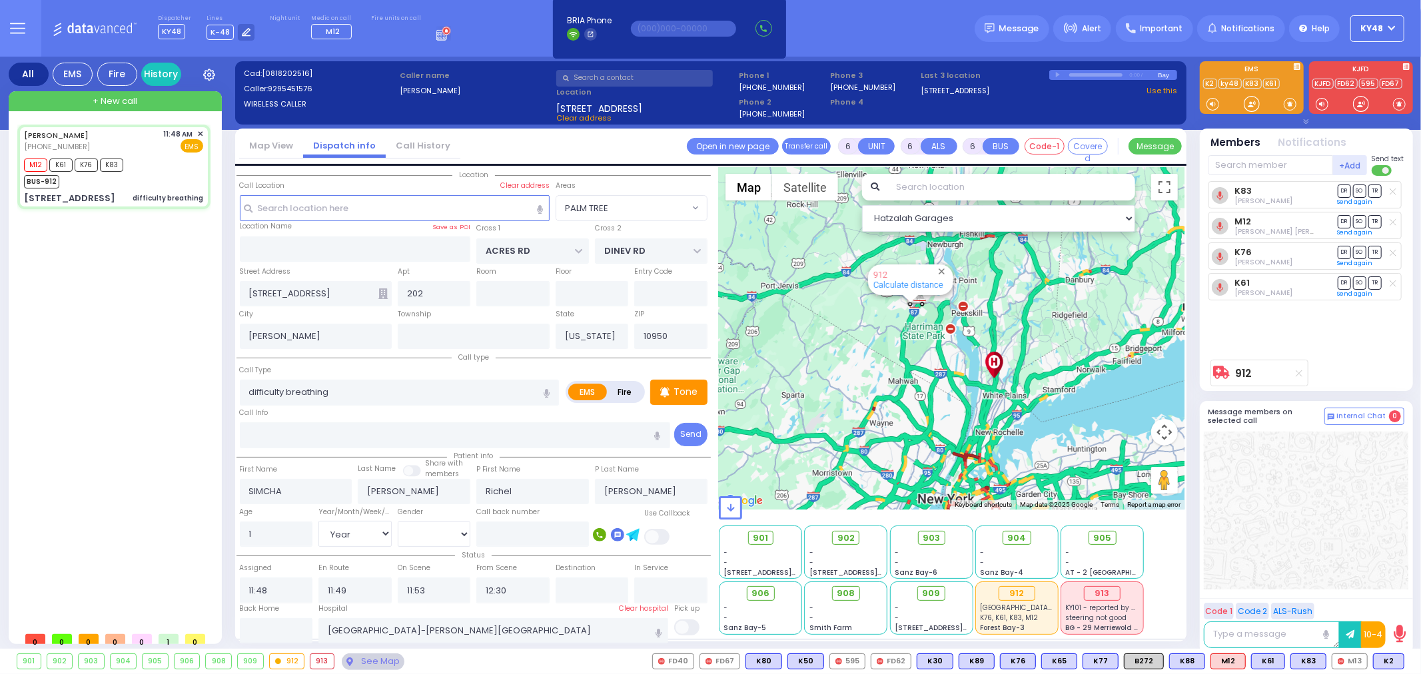
select select "Hatzalah Garages"
select select "PALM TREE"
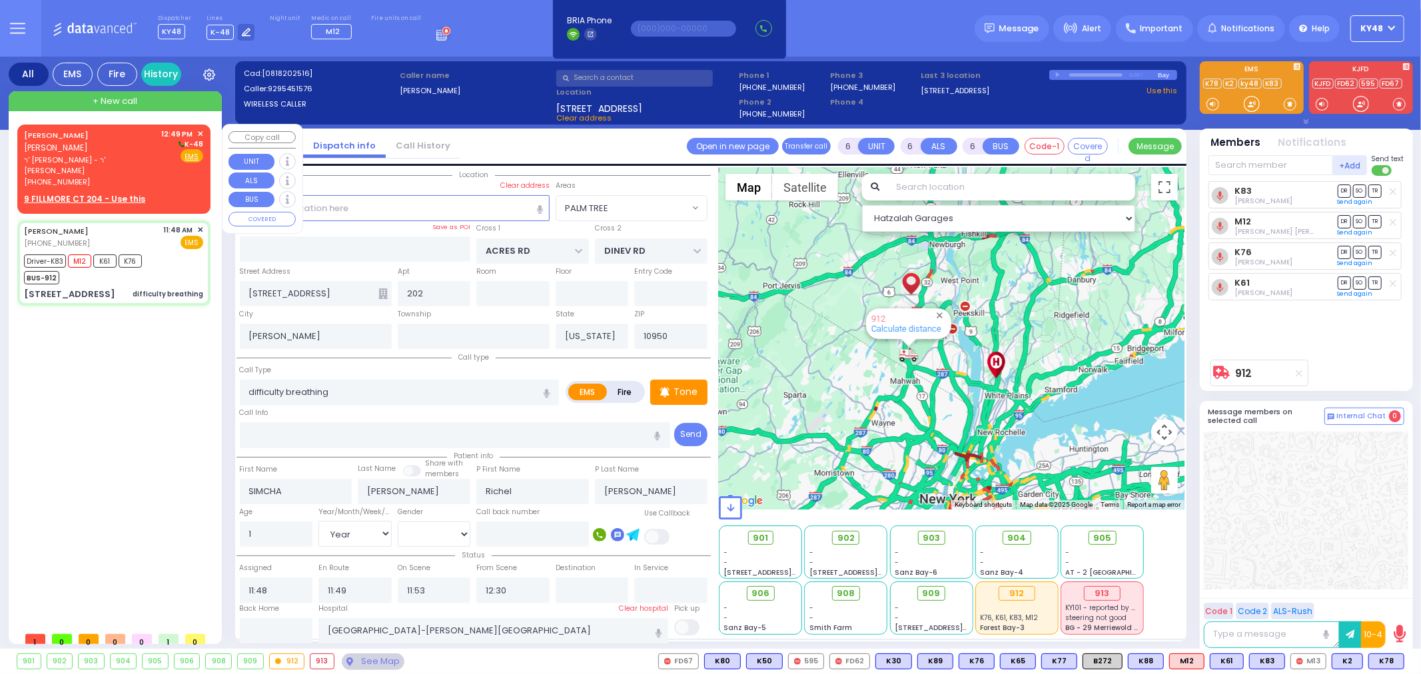
click at [77, 155] on span "ר' [PERSON_NAME] - ר' [PERSON_NAME]" at bounding box center [90, 166] width 133 height 22
type input "2"
type input "1"
select select
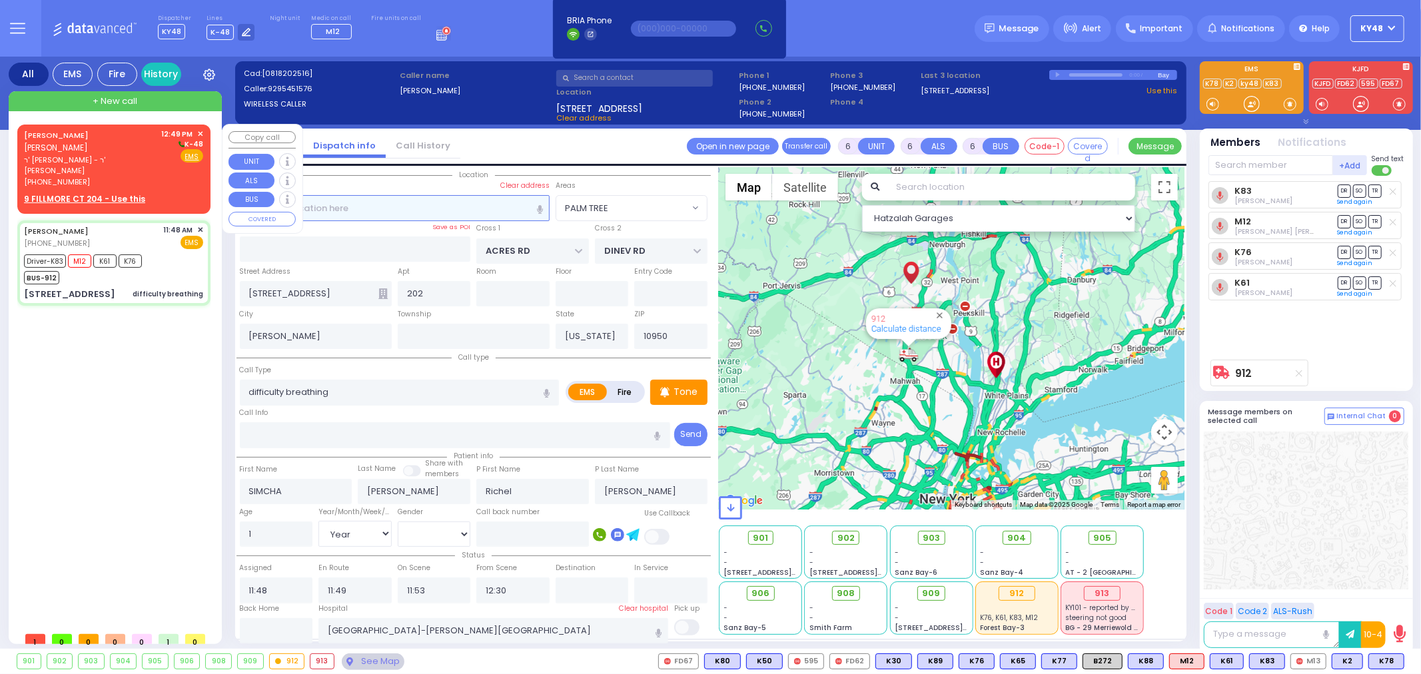
radio input "true"
type input "[PERSON_NAME]"
select select
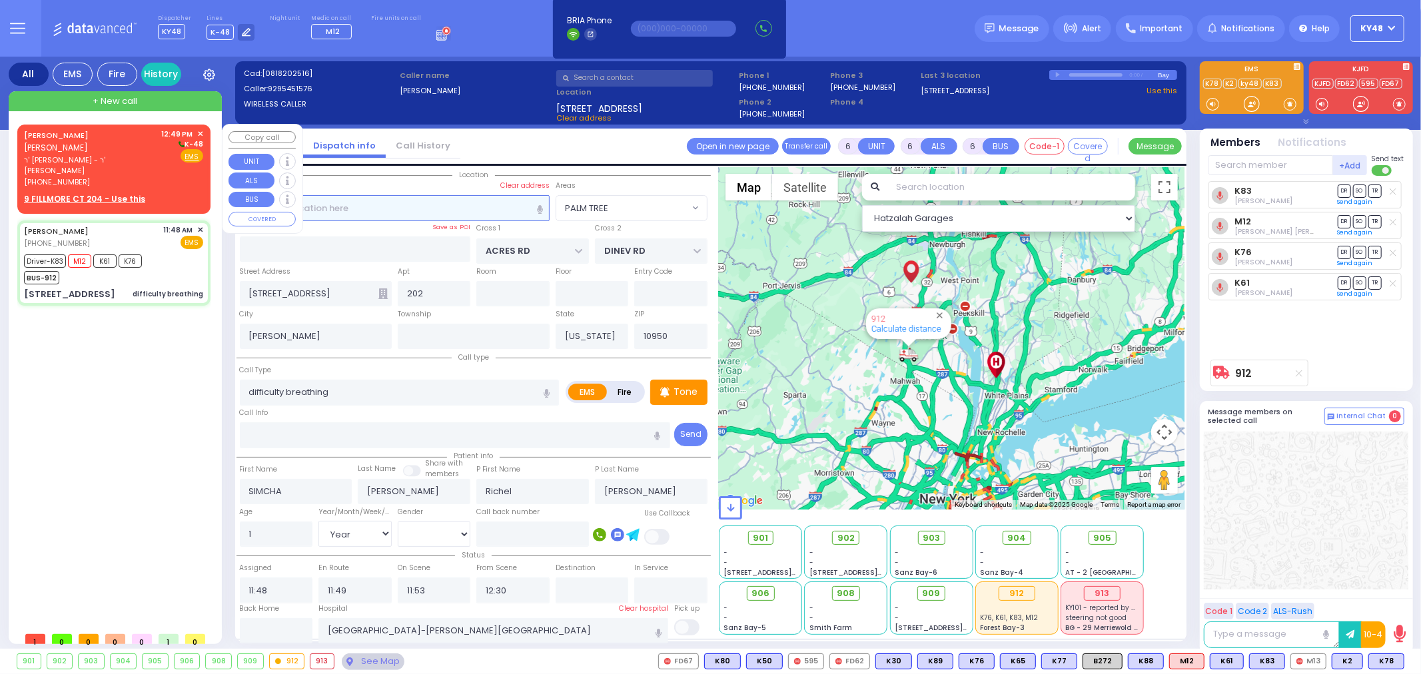
type input "12:49"
select select "Hatzalah Garages"
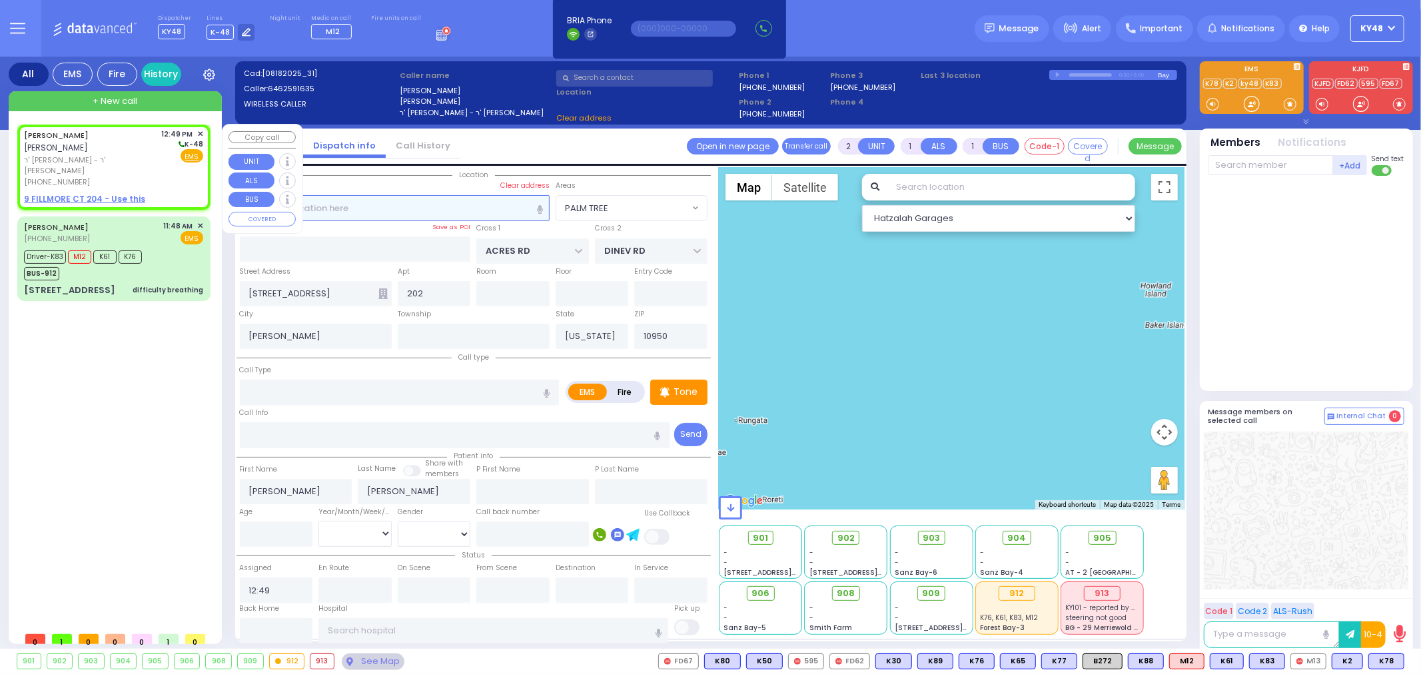
select select
radio input "true"
select select
select select "Hatzalah Garages"
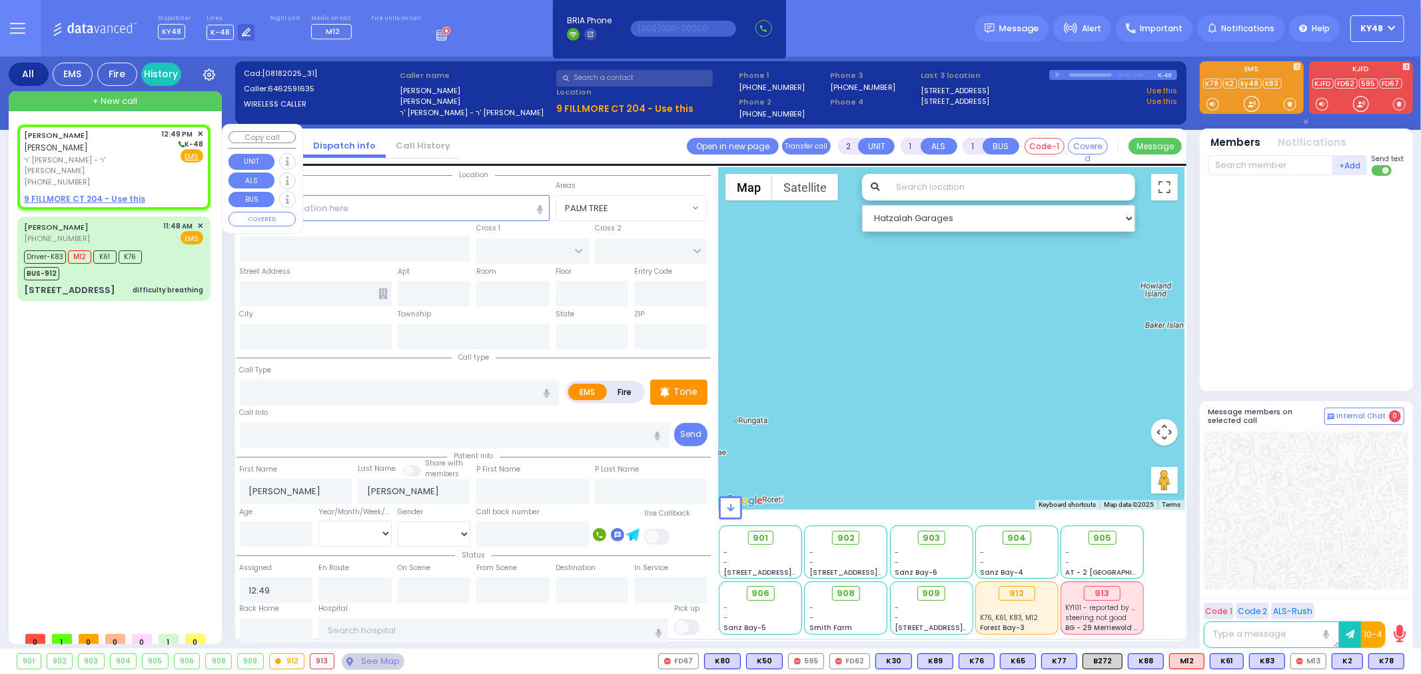
click at [94, 193] on u "9 FILLMORE CT 204 - Use this" at bounding box center [84, 198] width 121 height 11
select select
radio input "true"
select select
select select "Hatzalah Garages"
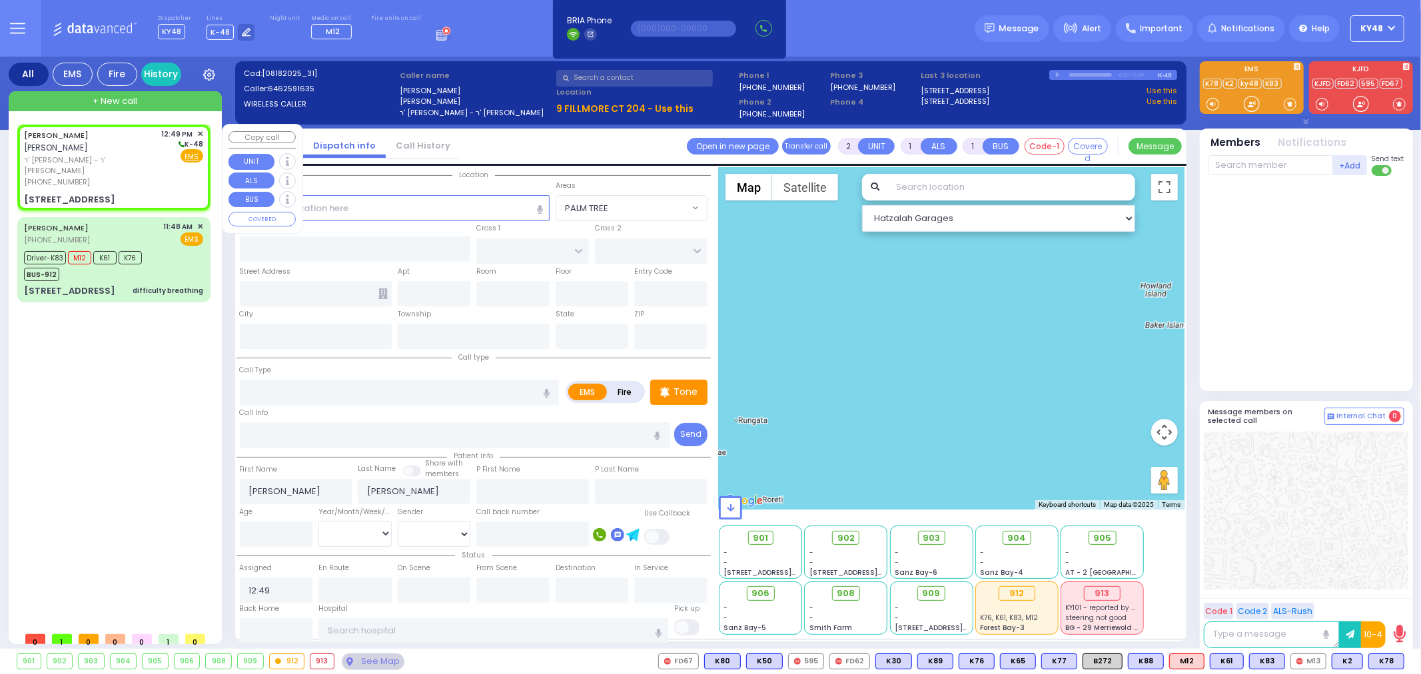
select select
radio input "true"
select select
select select "Hatzalah Garages"
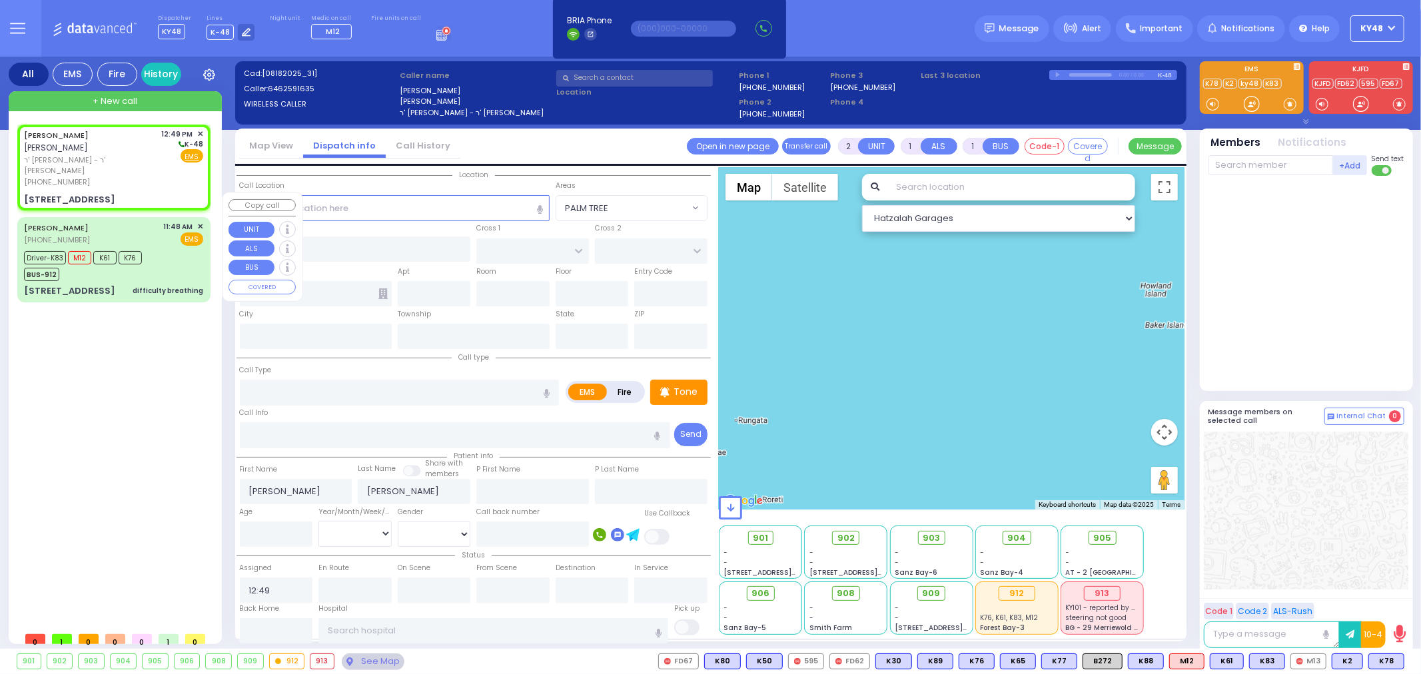
type input "FILLMORE COURT"
type input "9 FILLMORE CT"
type input "204"
type input "Monroe"
type input "[US_STATE]"
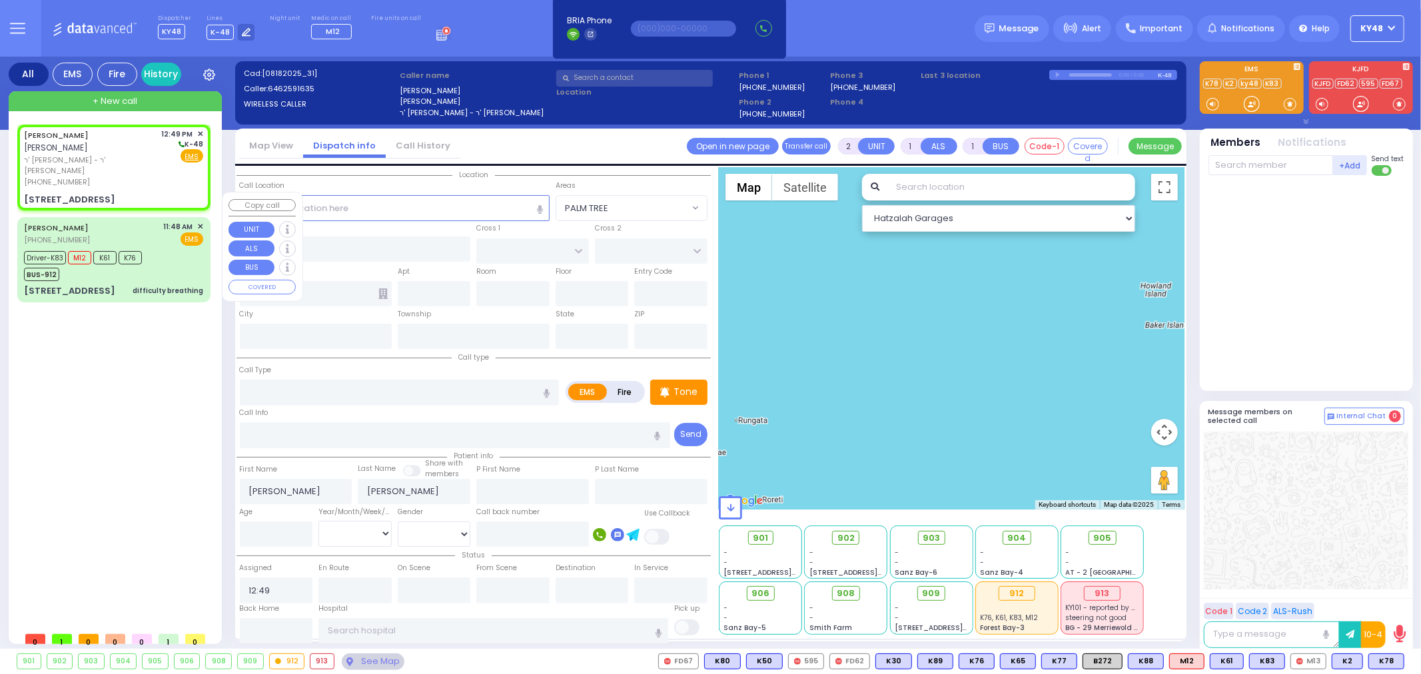
type input "10950"
select select "SECTION 2"
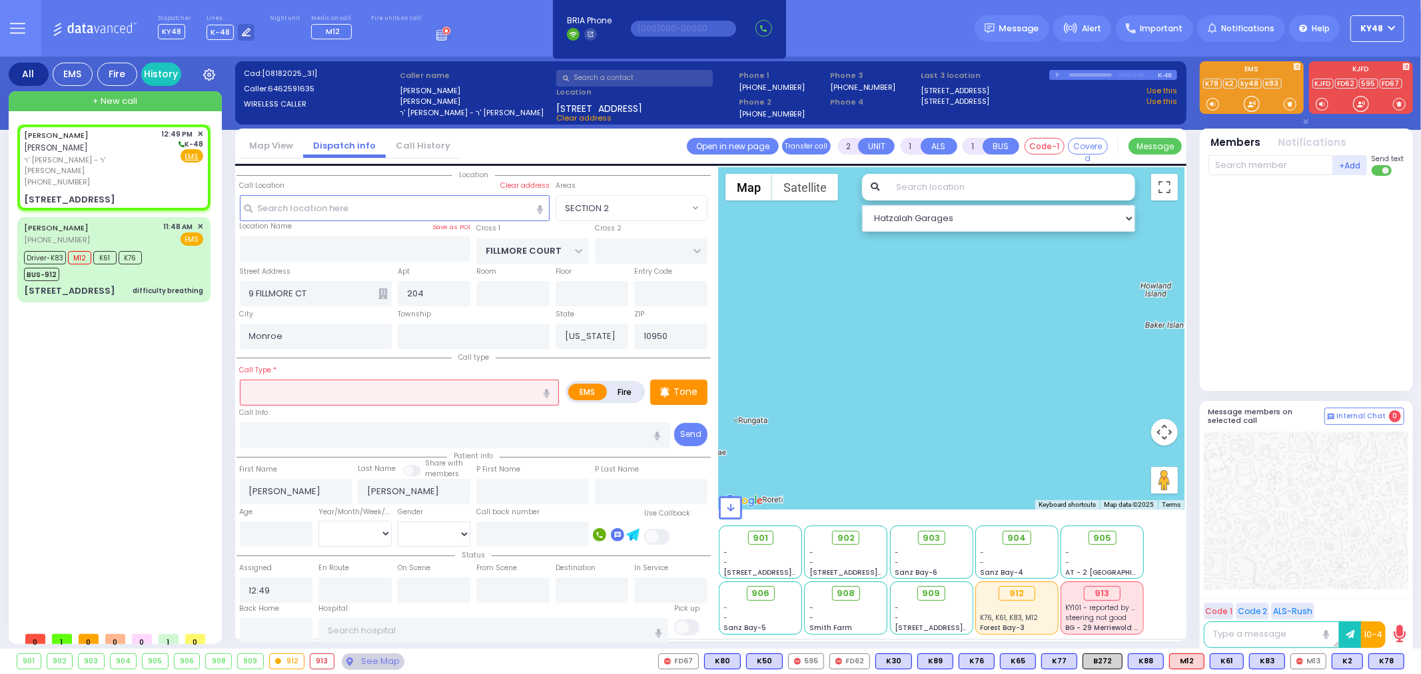
click at [275, 391] on input "text" at bounding box center [400, 392] width 320 height 25
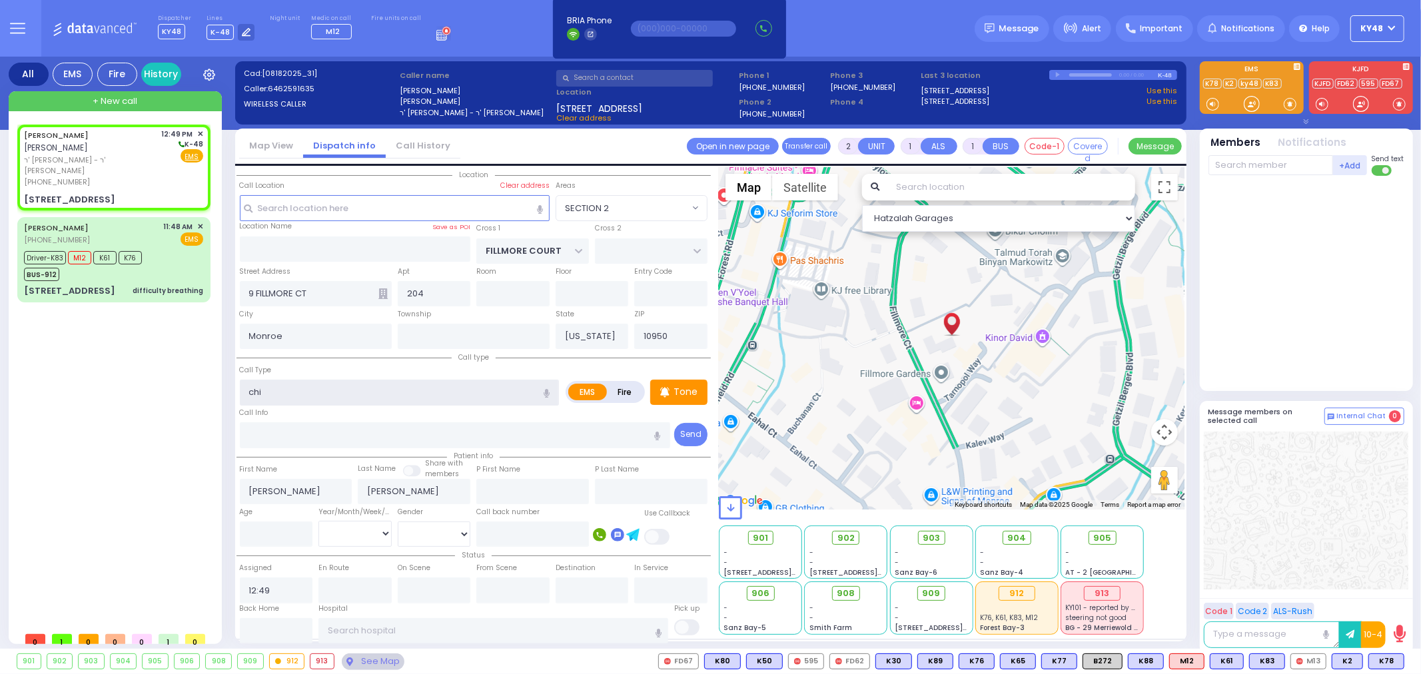
type input "chil"
select select
radio input "true"
select select
select select "Hatzalah Garages"
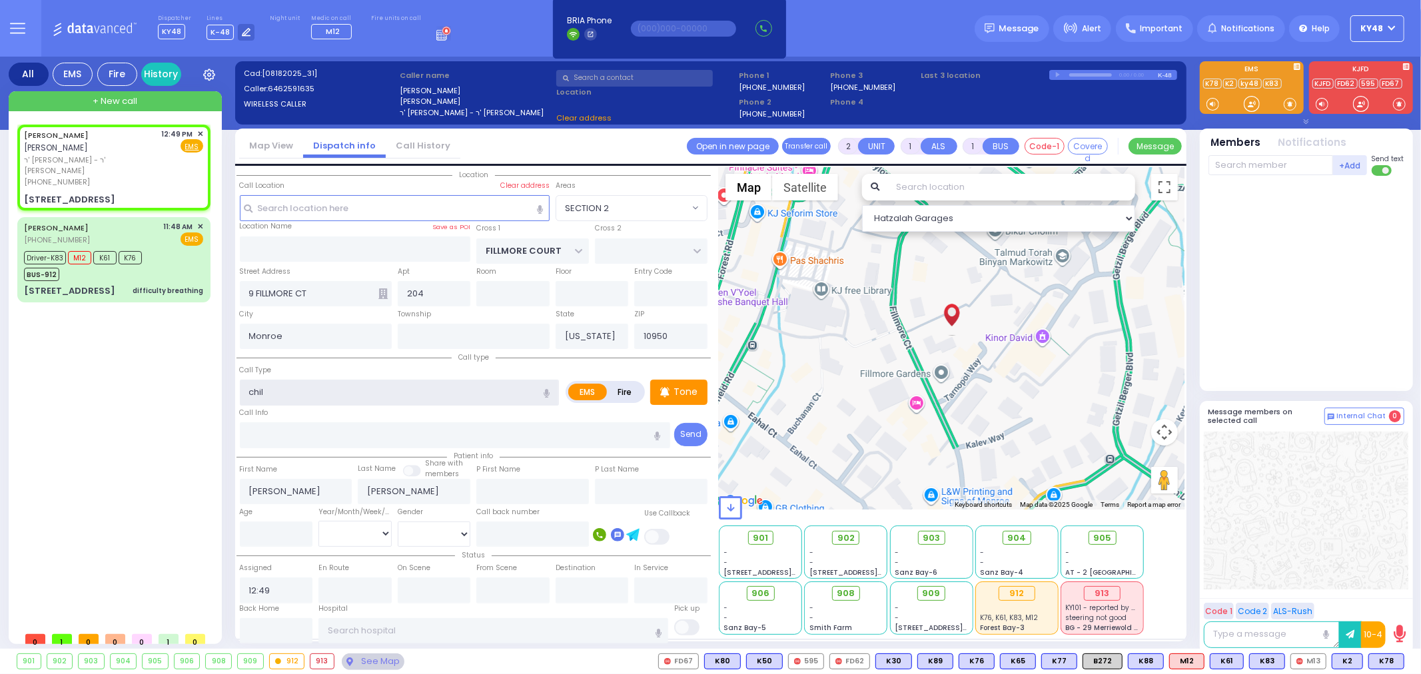
select select "SECTION 2"
select select
radio input "true"
select select
select select "Hatzalah Garages"
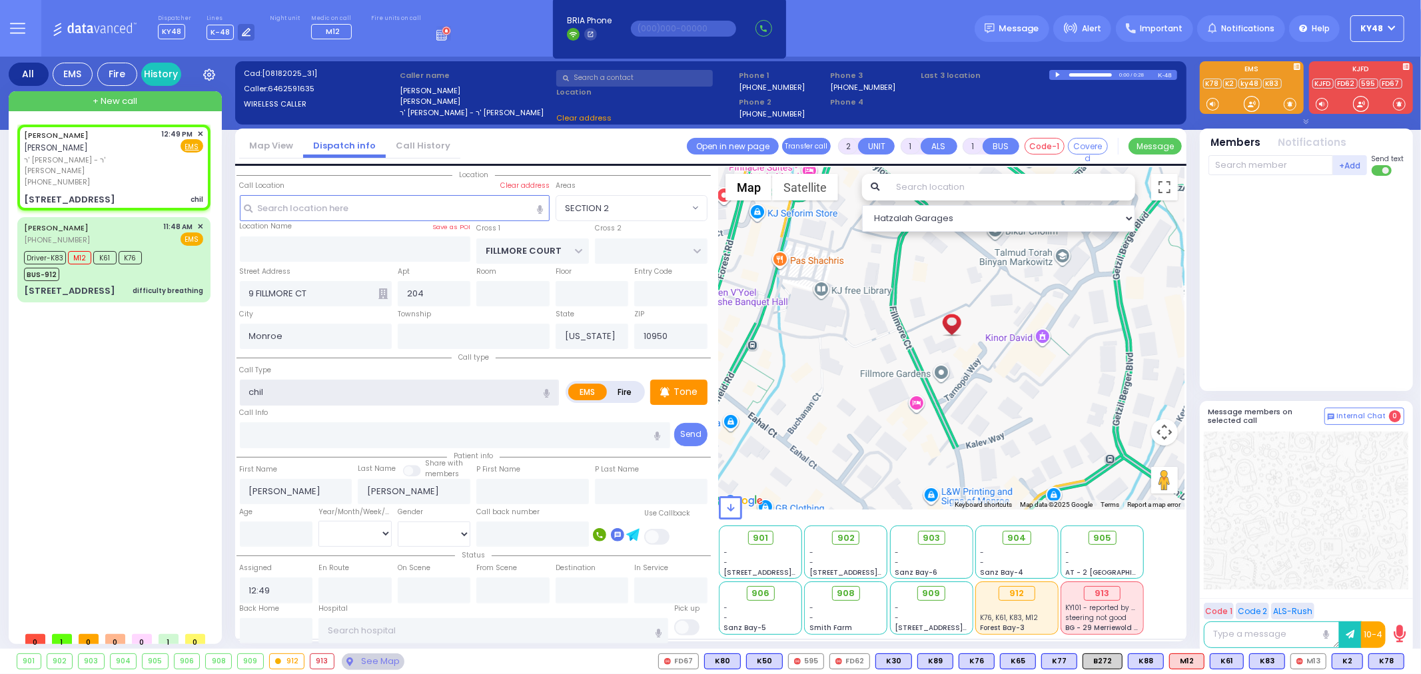
select select "SECTION 2"
type input "child fall"
click at [680, 389] on p "Tone" at bounding box center [686, 392] width 24 height 14
select select
radio input "true"
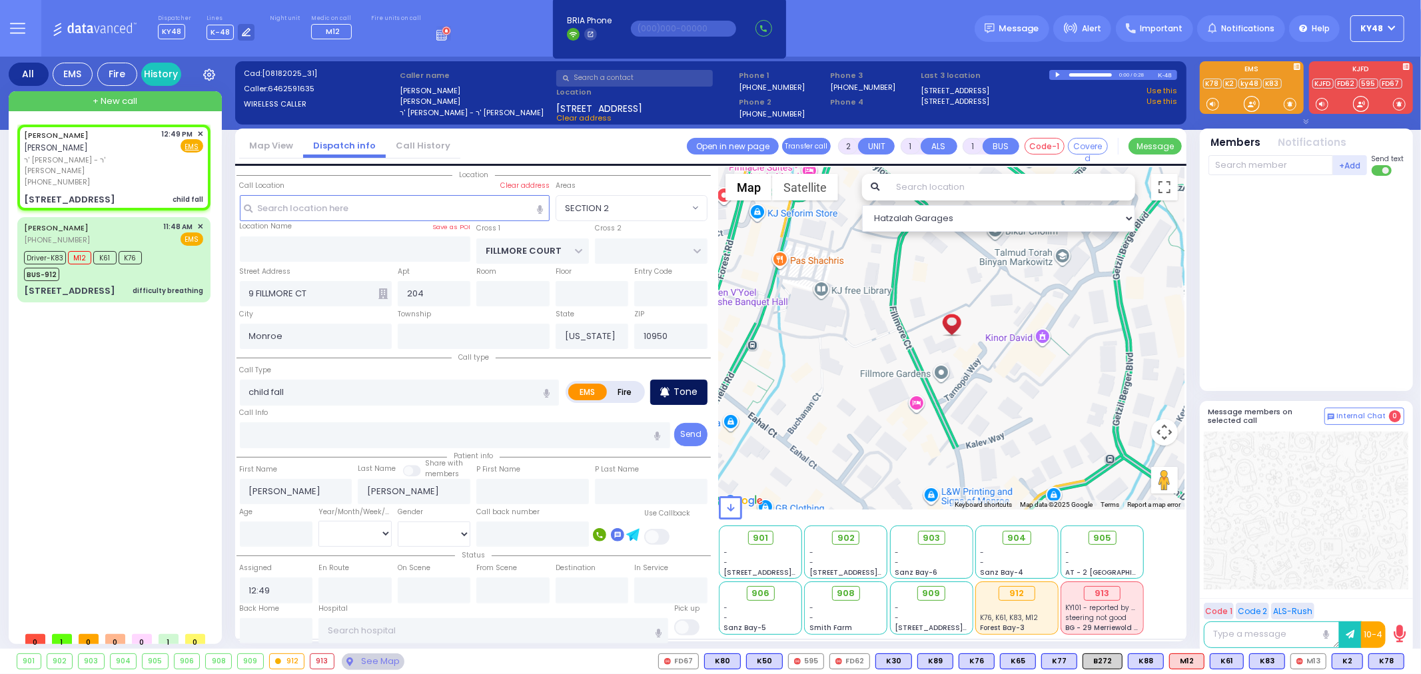
select select
select select "Hatzalah Garages"
select select
radio input "true"
select select
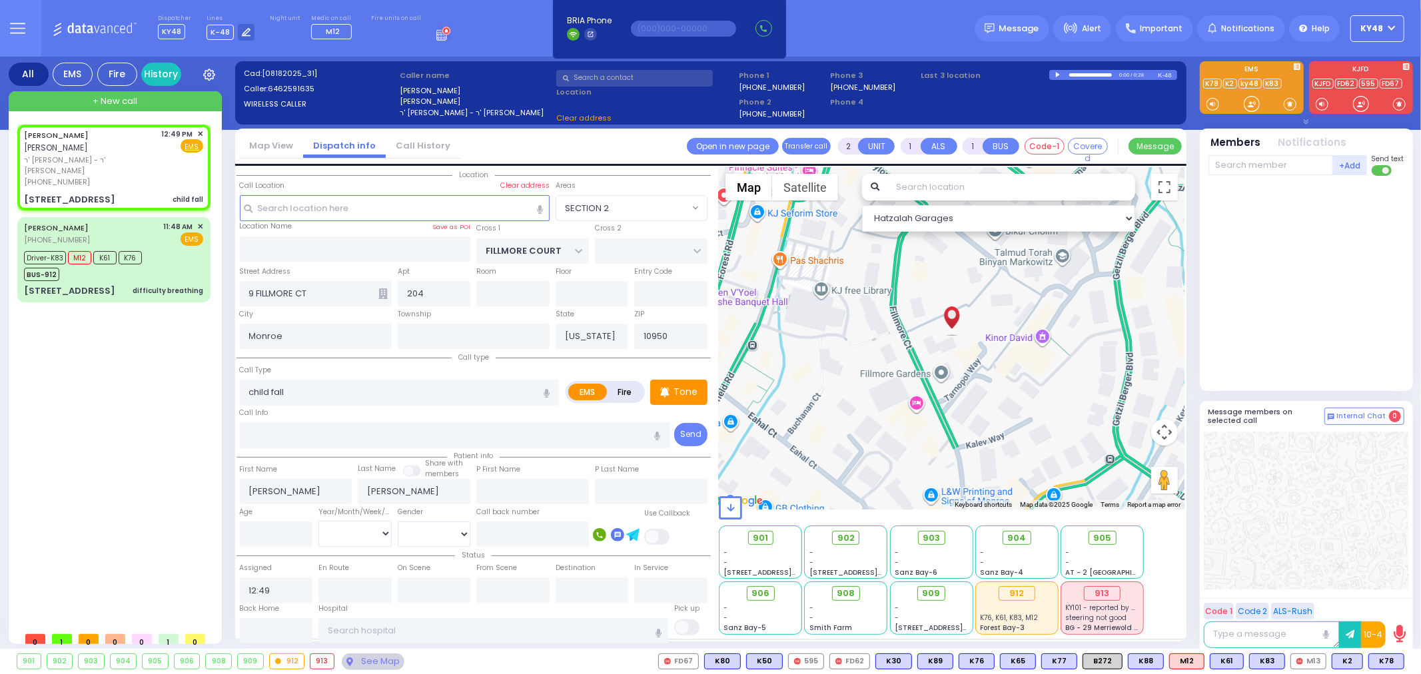
select select "Hatzalah Garages"
select select "SECTION 2"
click at [688, 391] on p "Tone" at bounding box center [686, 392] width 24 height 14
click at [1253, 105] on div at bounding box center [1252, 103] width 13 height 13
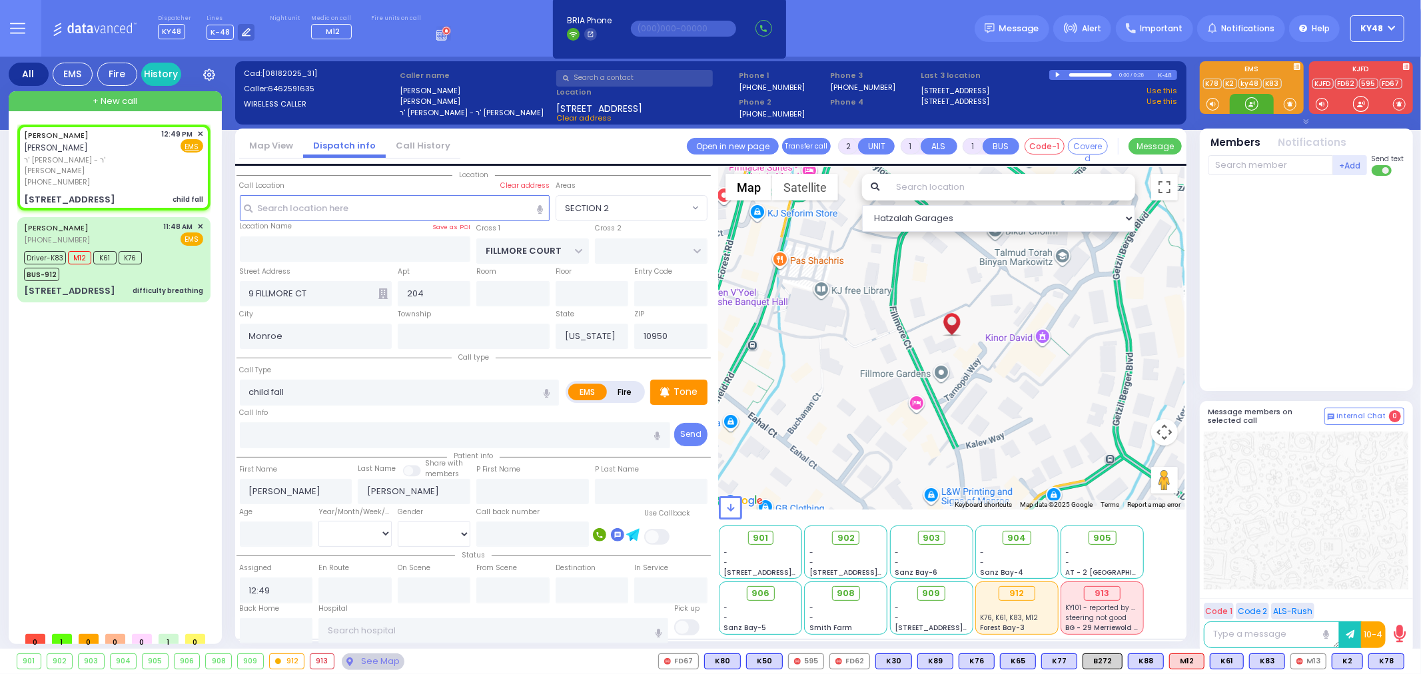
click at [1254, 108] on div at bounding box center [1252, 103] width 13 height 13
click at [1250, 108] on div at bounding box center [1252, 103] width 13 height 13
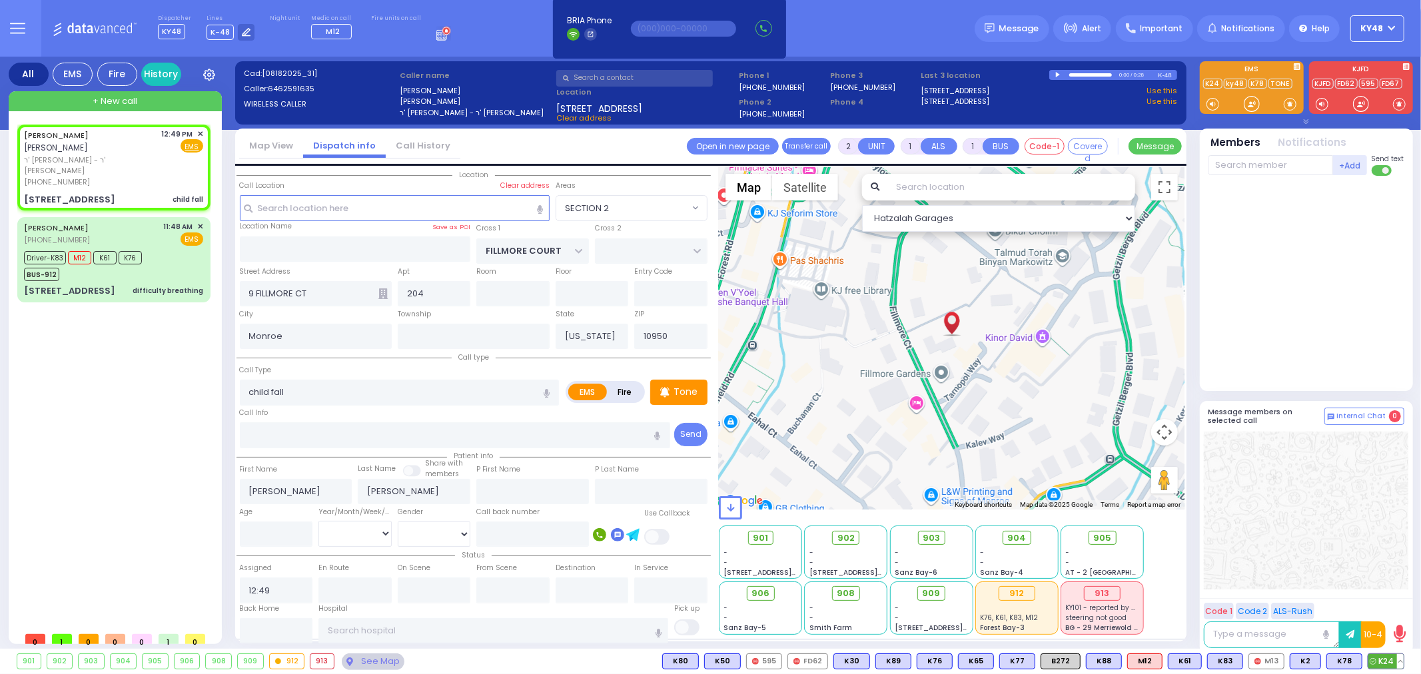
click at [1388, 656] on span "K24" at bounding box center [1386, 661] width 35 height 15
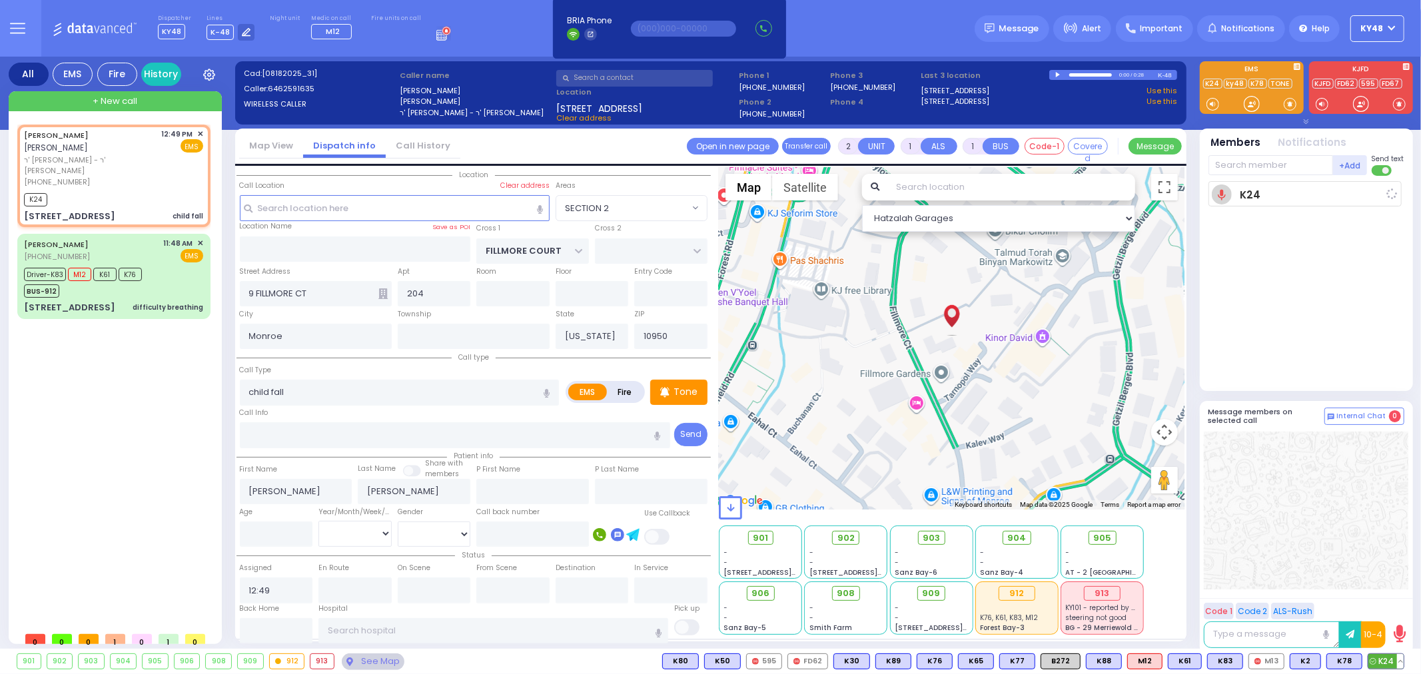
select select
radio input "true"
select select
type input "12:50"
select select "Hatzalah Garages"
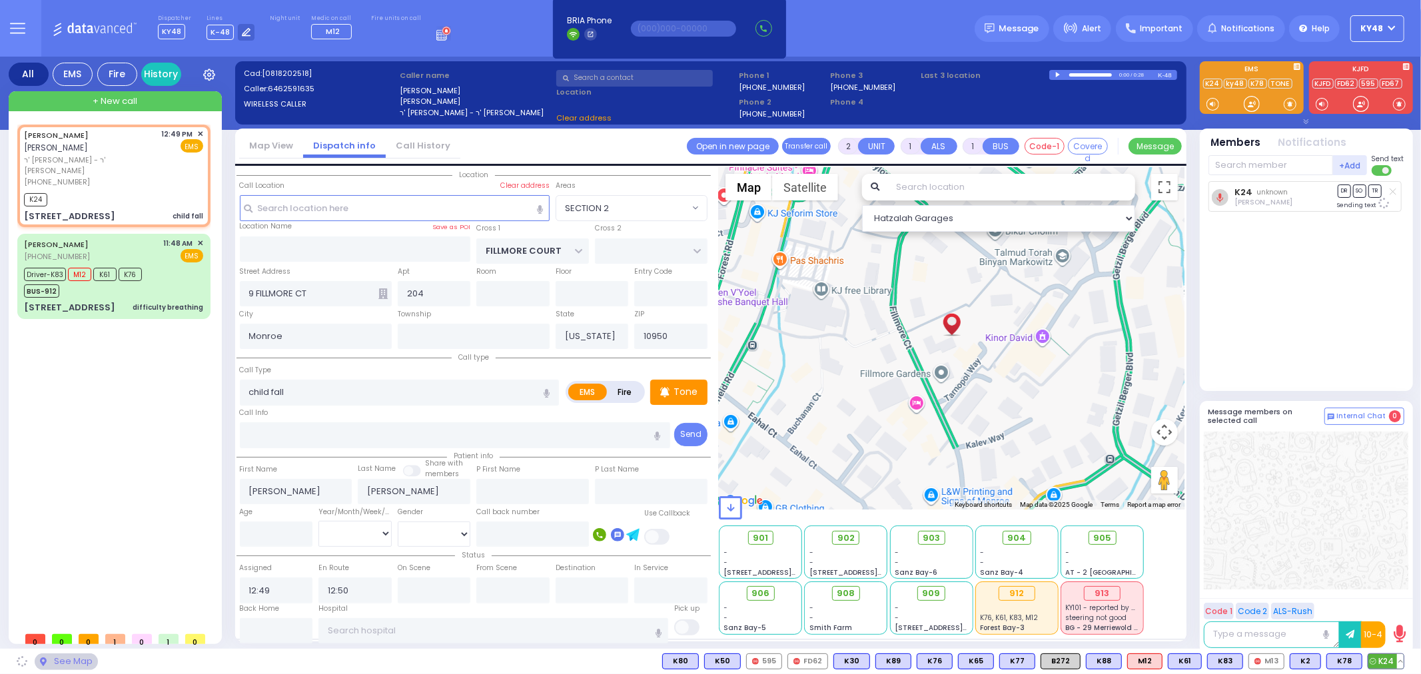
select select "SECTION 2"
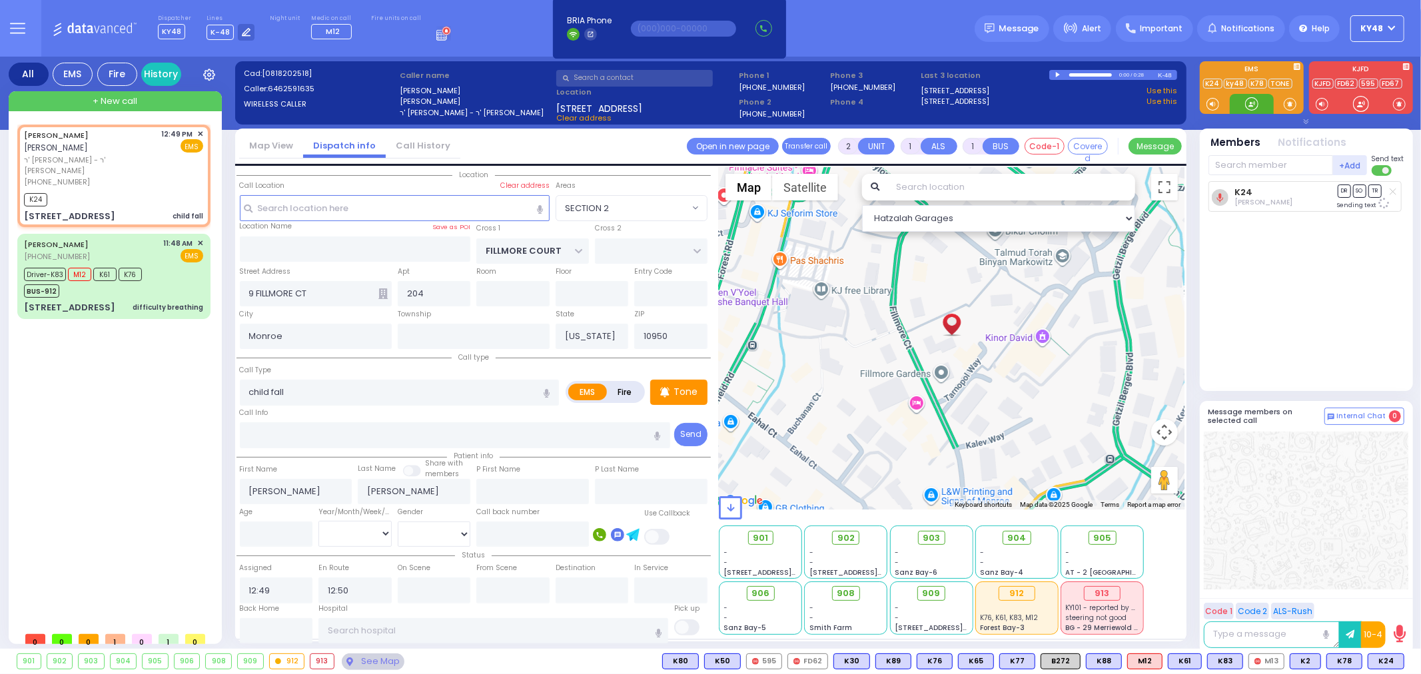
click at [1257, 105] on div at bounding box center [1252, 103] width 13 height 13
click at [1250, 105] on div at bounding box center [1252, 103] width 13 height 13
click at [1254, 107] on div at bounding box center [1252, 103] width 13 height 13
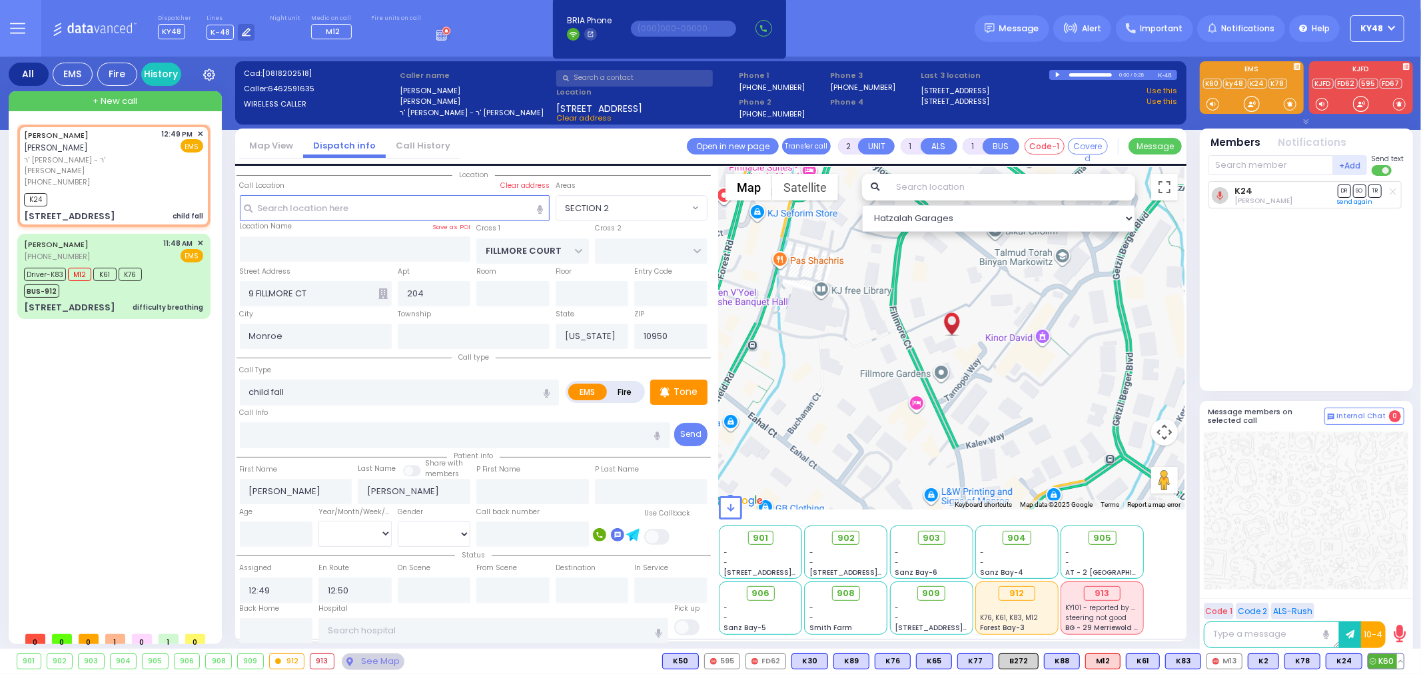
click at [1383, 656] on span "K60" at bounding box center [1386, 661] width 35 height 15
select select
radio input "true"
select select
select select "Hatzalah Garages"
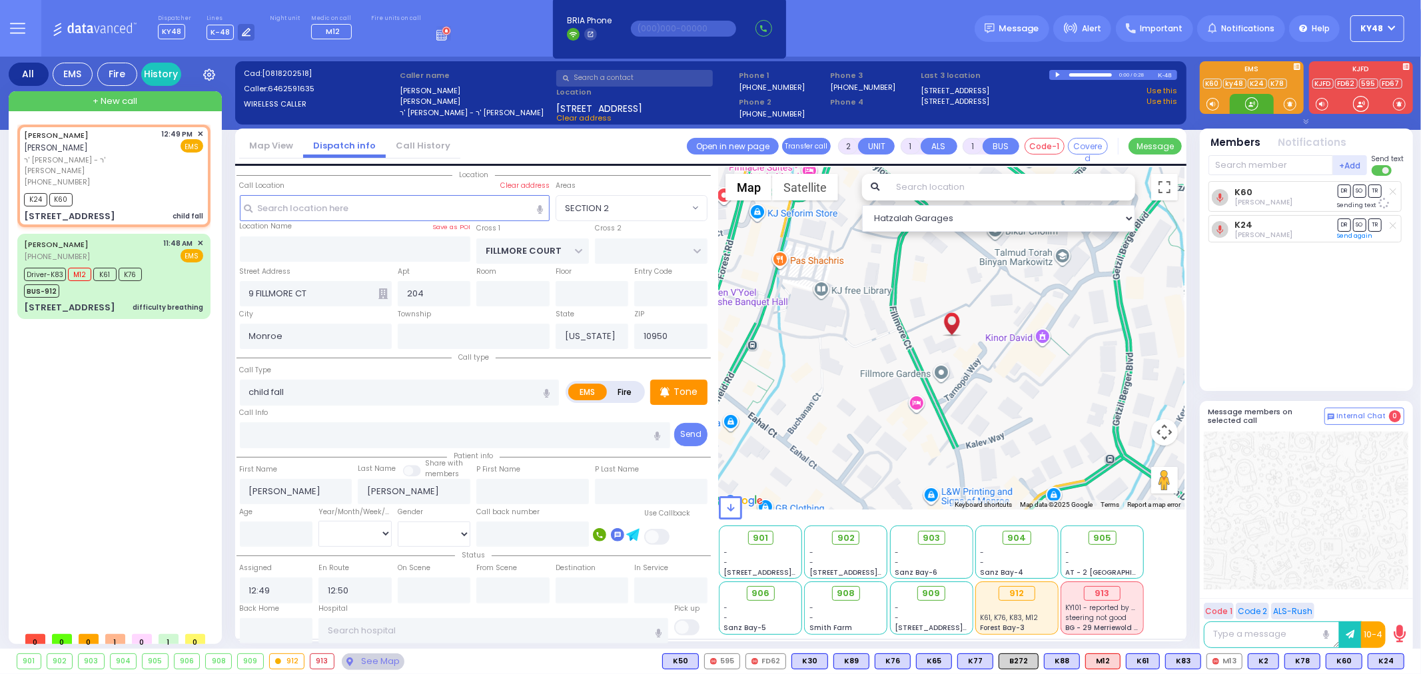
click at [1250, 105] on div at bounding box center [1252, 103] width 13 height 13
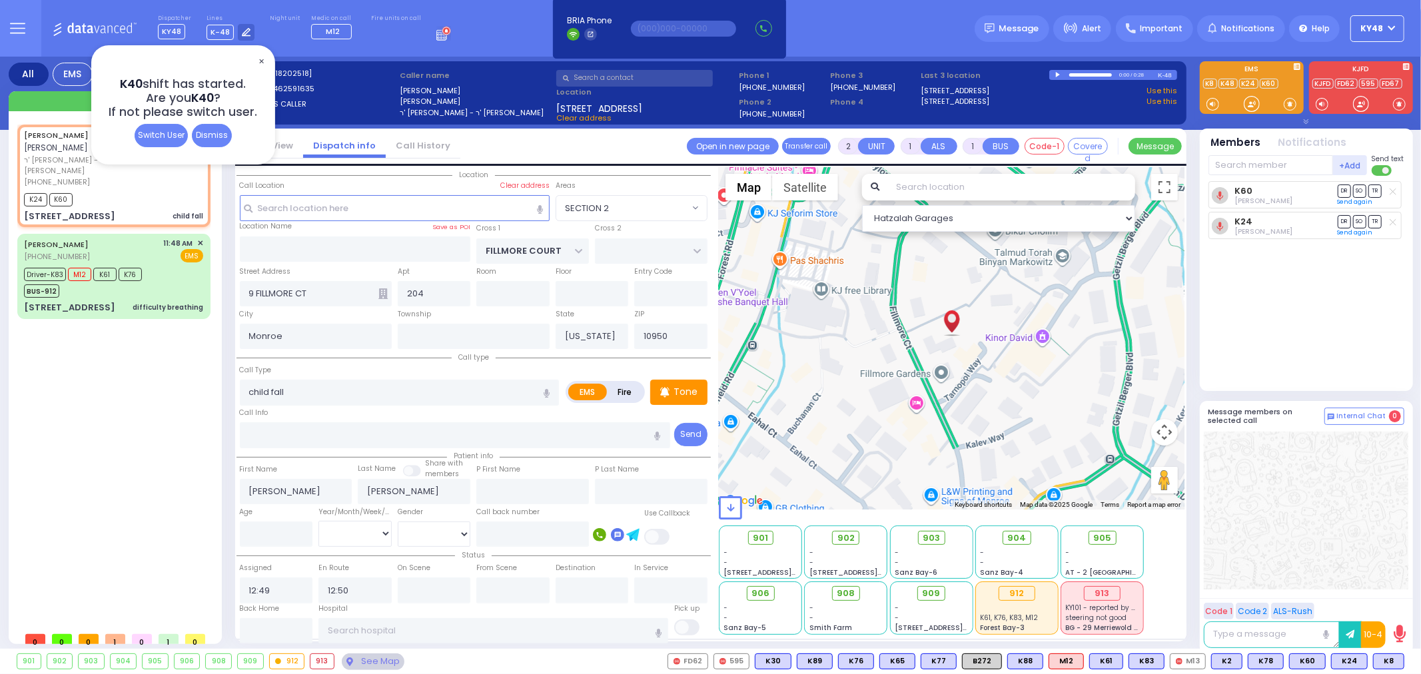
click at [211, 141] on div "Dismiss" at bounding box center [212, 135] width 40 height 23
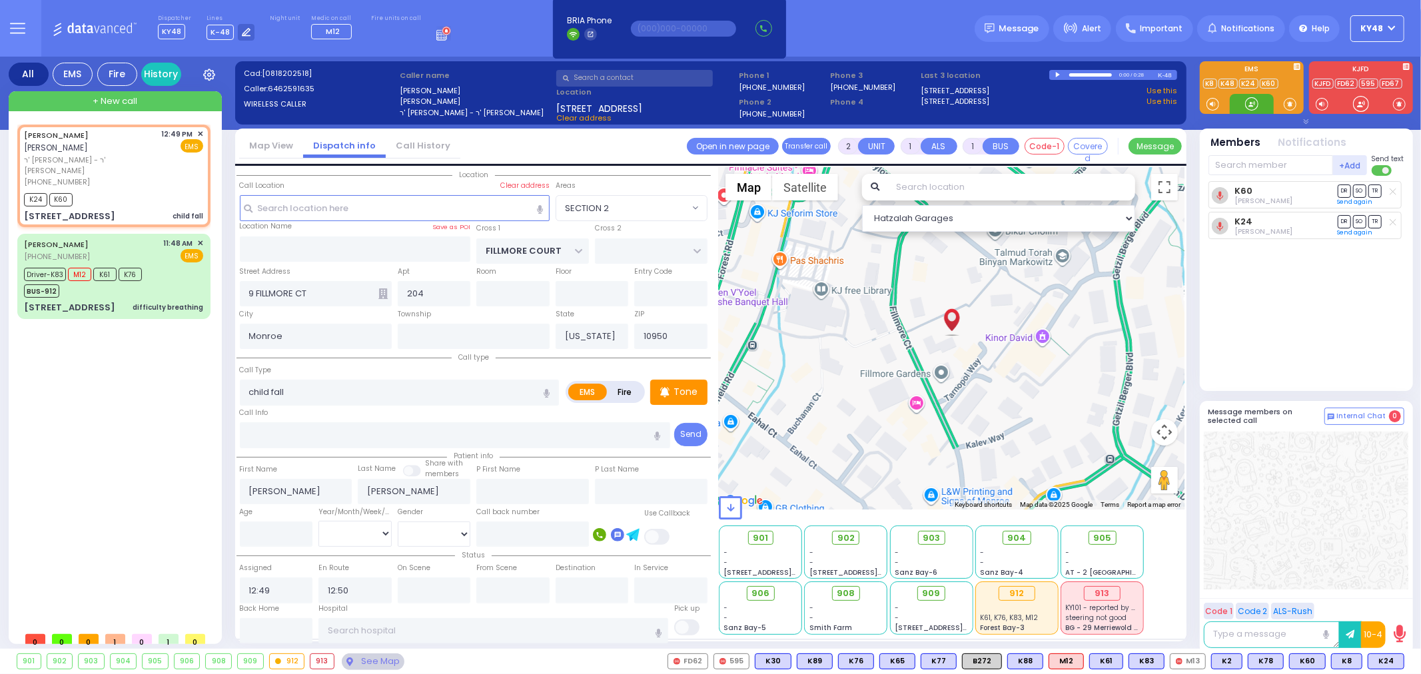
click at [1251, 105] on div at bounding box center [1252, 103] width 13 height 13
click at [198, 129] on span "✕" at bounding box center [200, 134] width 6 height 11
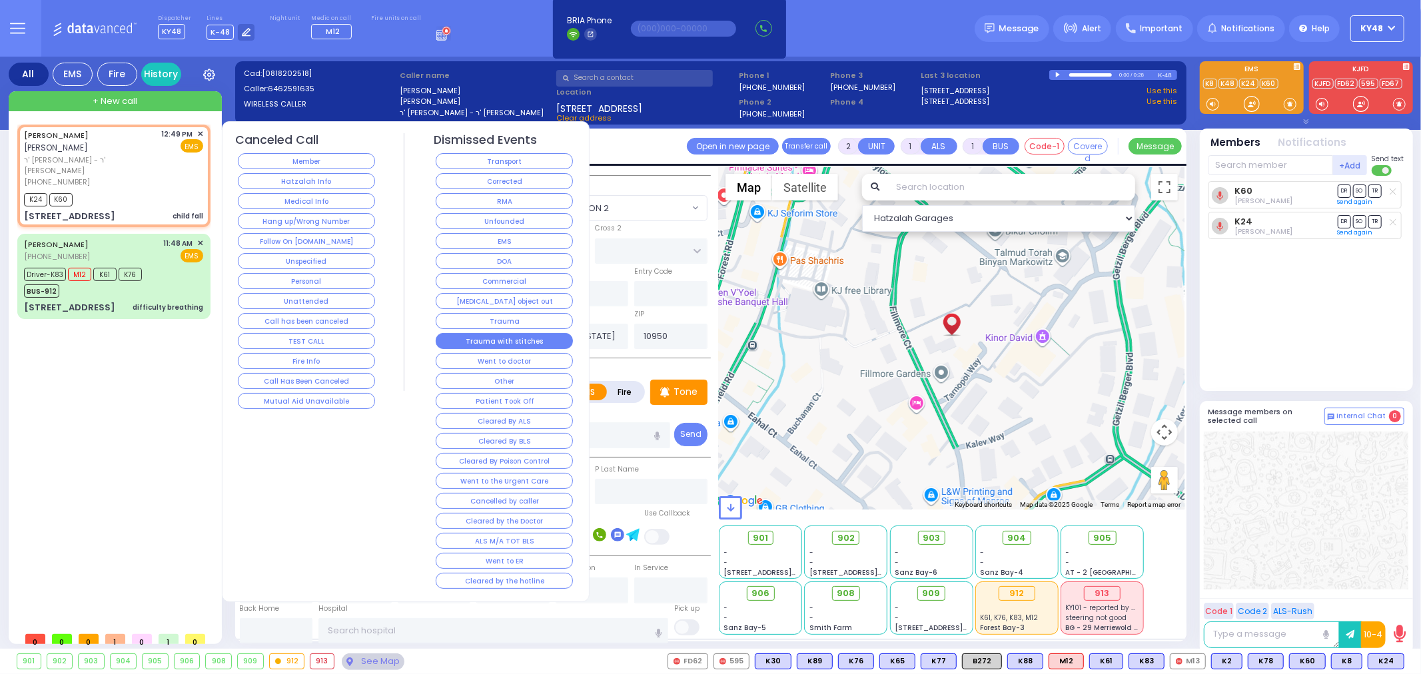
click at [488, 343] on button "Trauma with stitches" at bounding box center [504, 341] width 137 height 16
